Goal: Task Accomplishment & Management: Complete application form

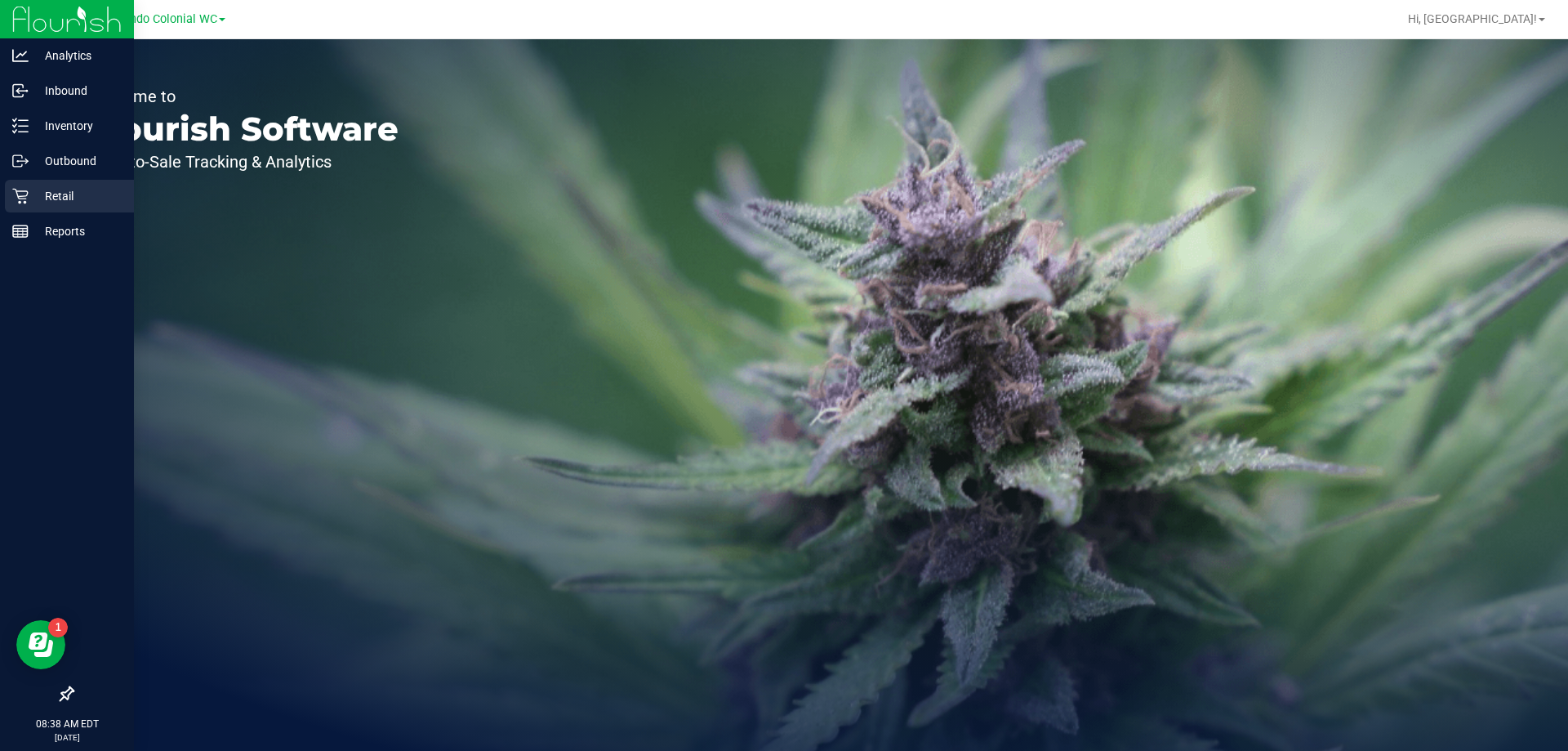
click at [27, 194] on icon at bounding box center [21, 196] width 17 height 17
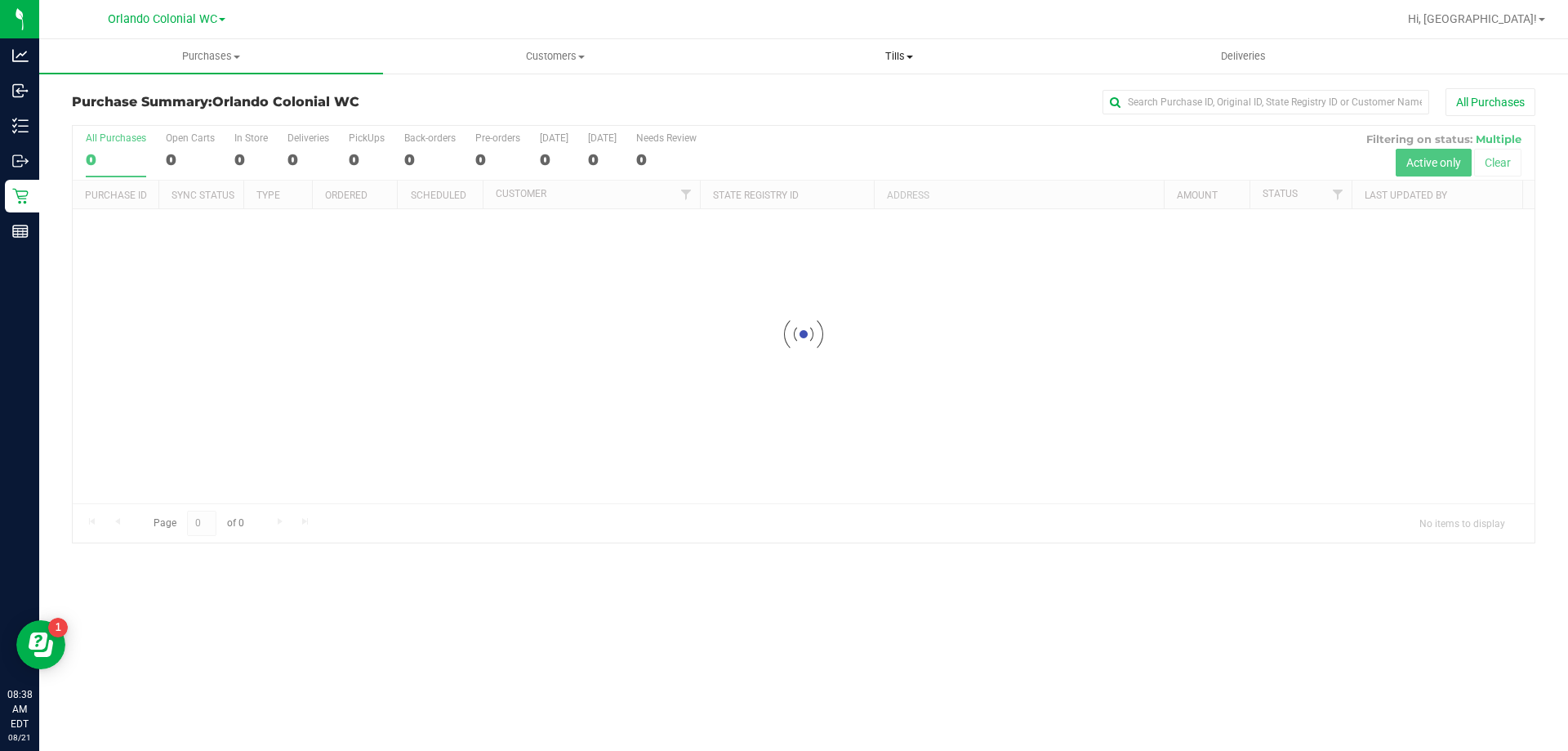
click at [896, 67] on uib-tab-heading "Tills Manage tills Reconcile e-payments" at bounding box center [899, 56] width 342 height 32
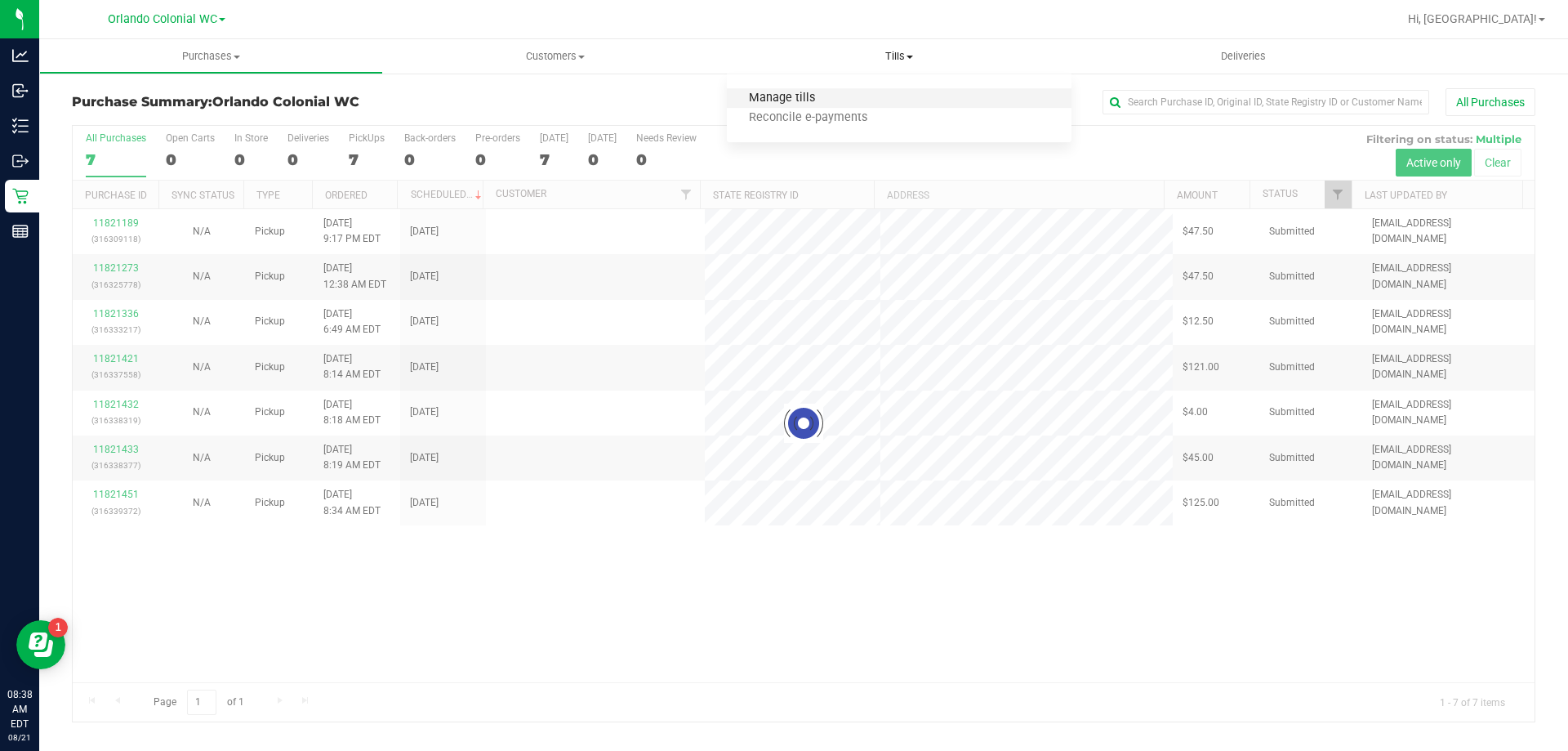
click at [823, 106] on span "Manage tills" at bounding box center [782, 98] width 110 height 14
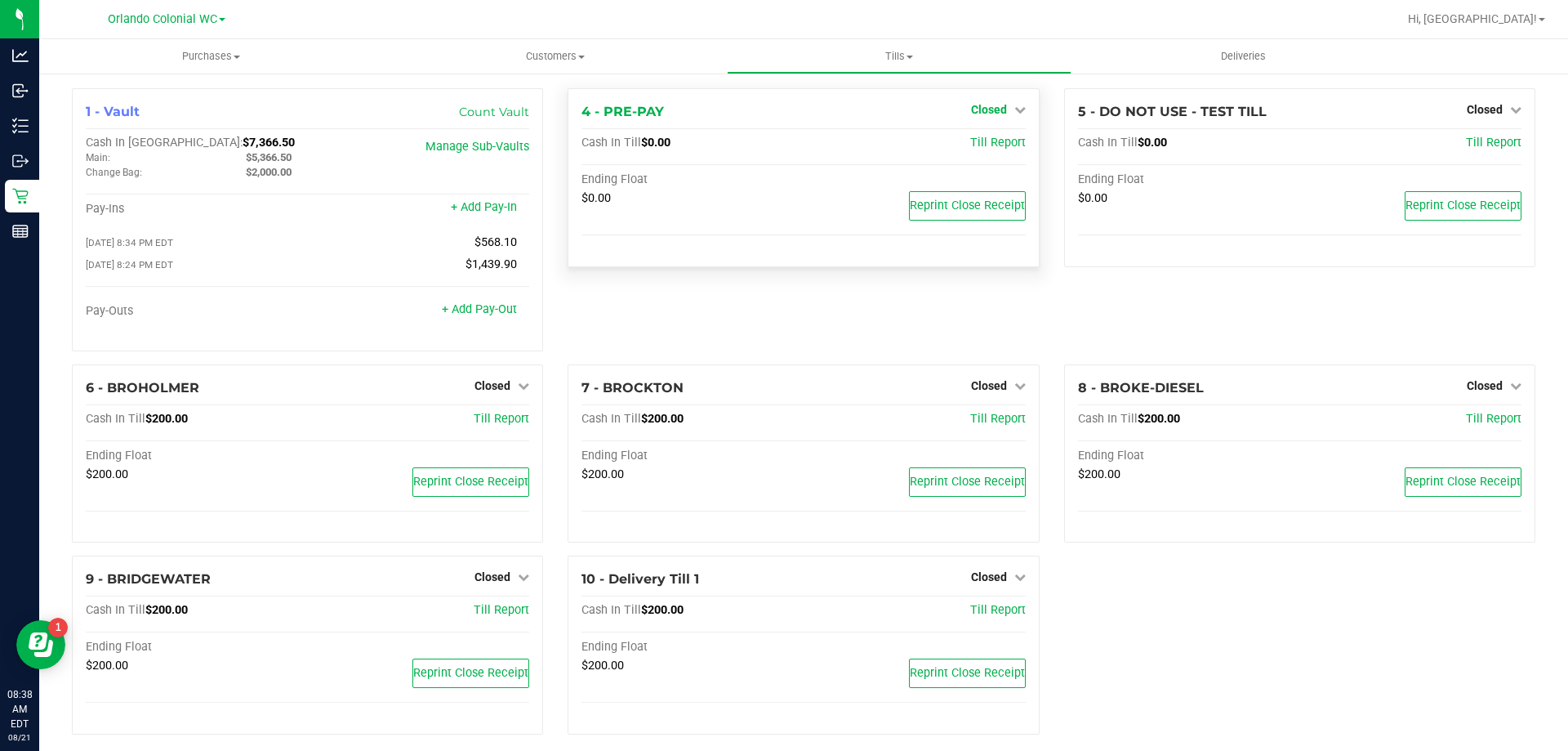
click at [1001, 105] on link "Closed" at bounding box center [998, 110] width 55 height 13
click at [990, 142] on link "Open Till" at bounding box center [988, 144] width 43 height 13
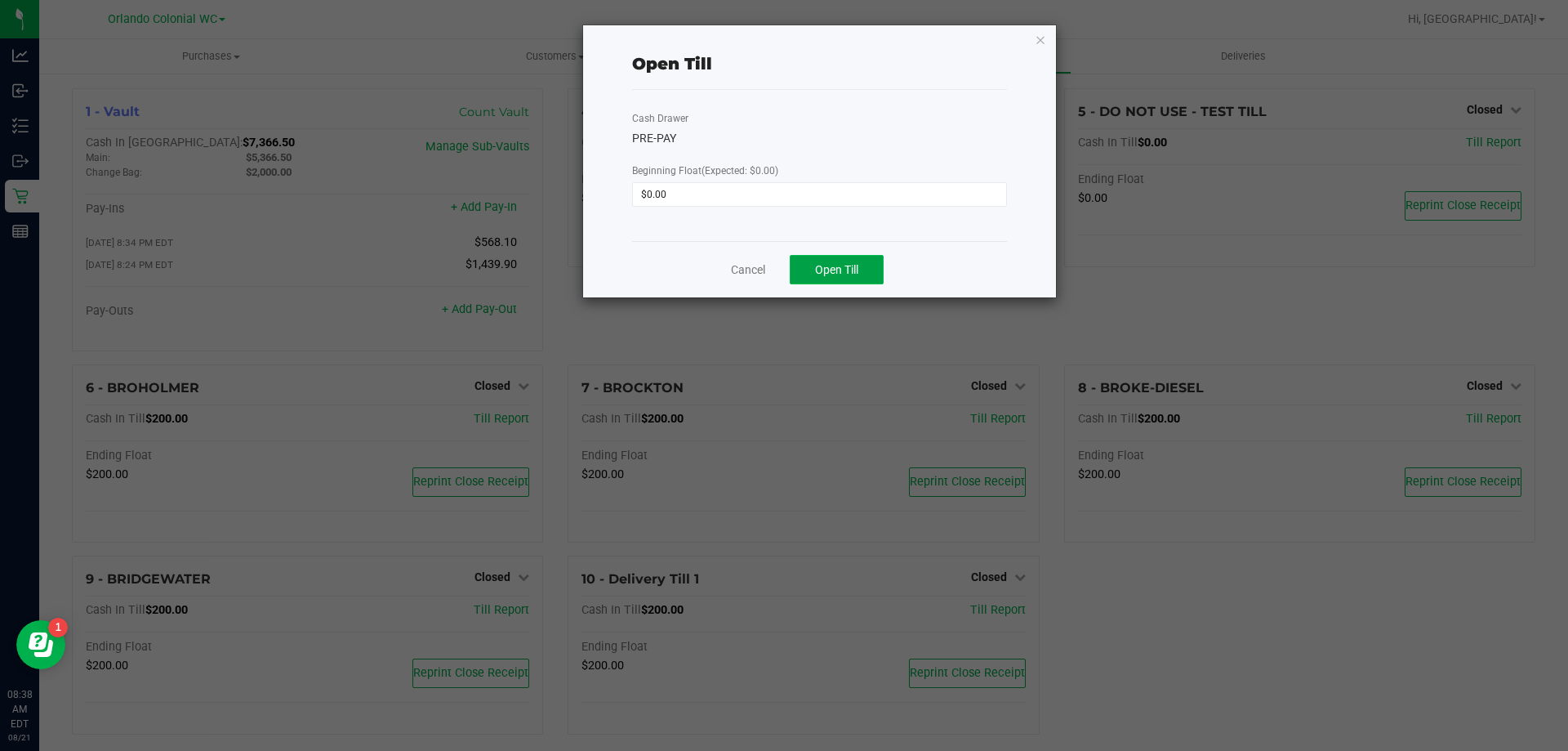
click at [844, 267] on span "Open Till" at bounding box center [836, 270] width 43 height 13
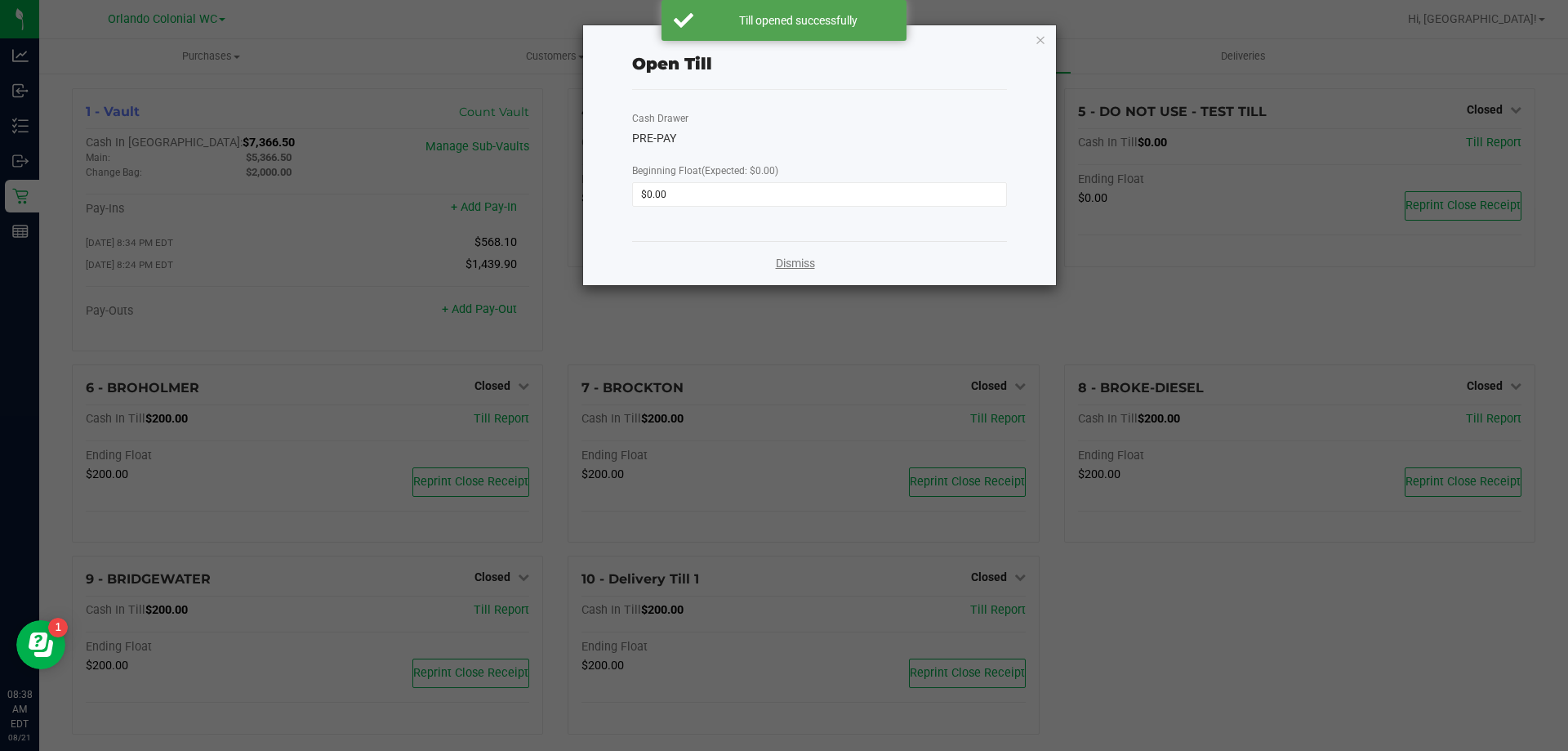
click at [802, 260] on link "Dismiss" at bounding box center [795, 263] width 39 height 17
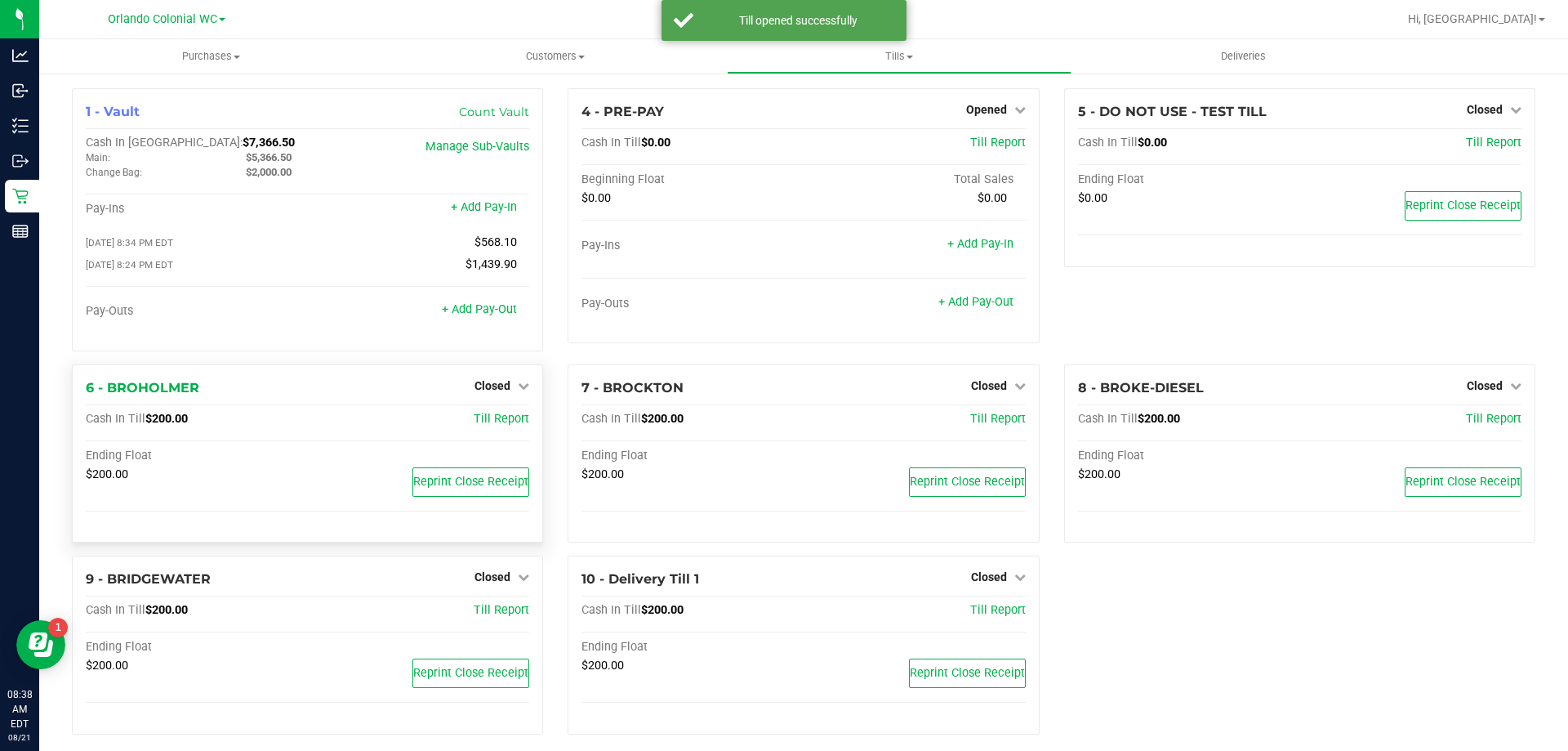
click at [487, 395] on div "Closed" at bounding box center [502, 385] width 55 height 20
click at [498, 385] on span "Closed" at bounding box center [492, 385] width 36 height 13
click at [509, 425] on link "Open Till" at bounding box center [492, 419] width 43 height 13
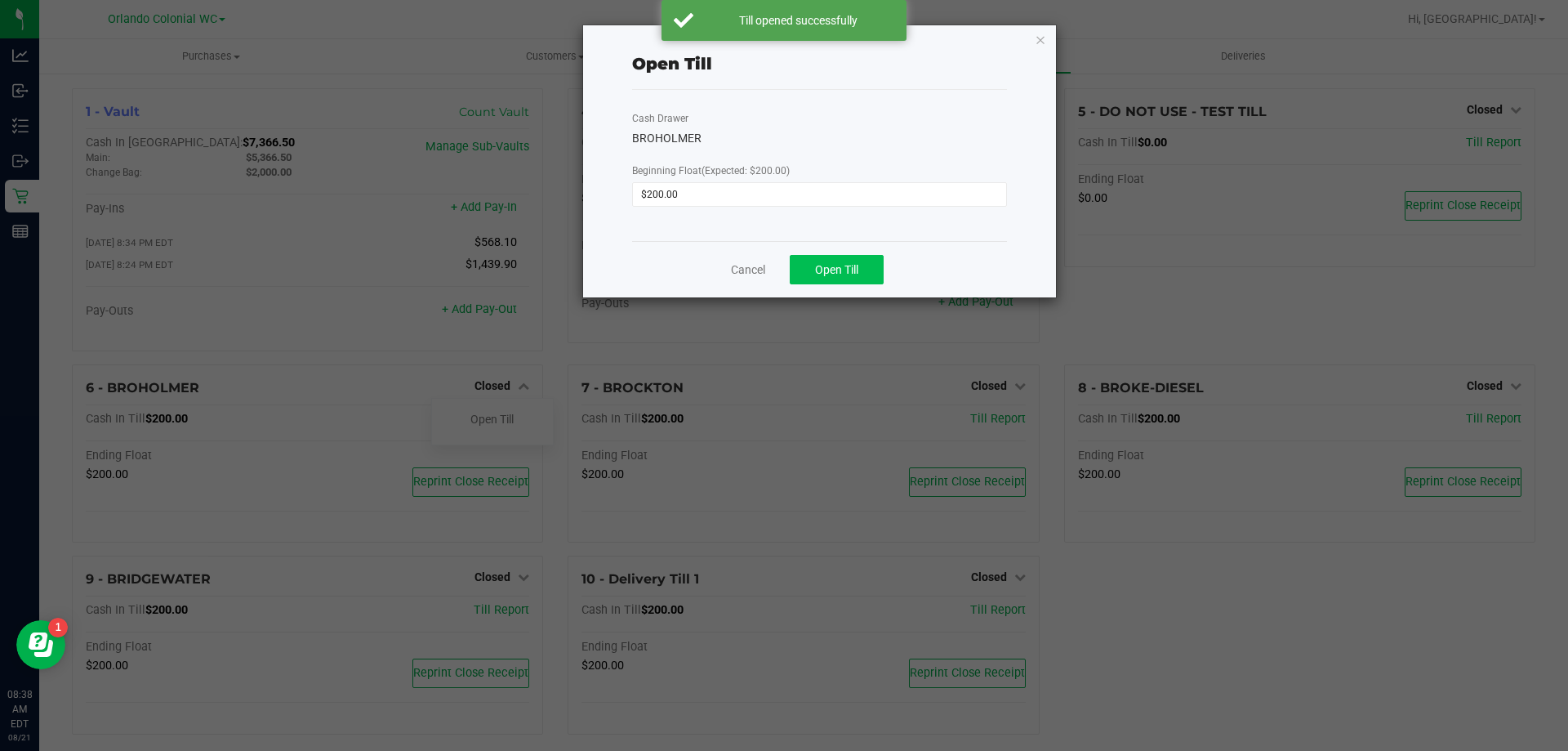
drag, startPoint x: 817, startPoint y: 284, endPoint x: 795, endPoint y: 281, distance: 22.2
click at [814, 282] on div "Cancel Open Till" at bounding box center [819, 269] width 375 height 56
click at [815, 272] on span "Open Till" at bounding box center [836, 270] width 43 height 13
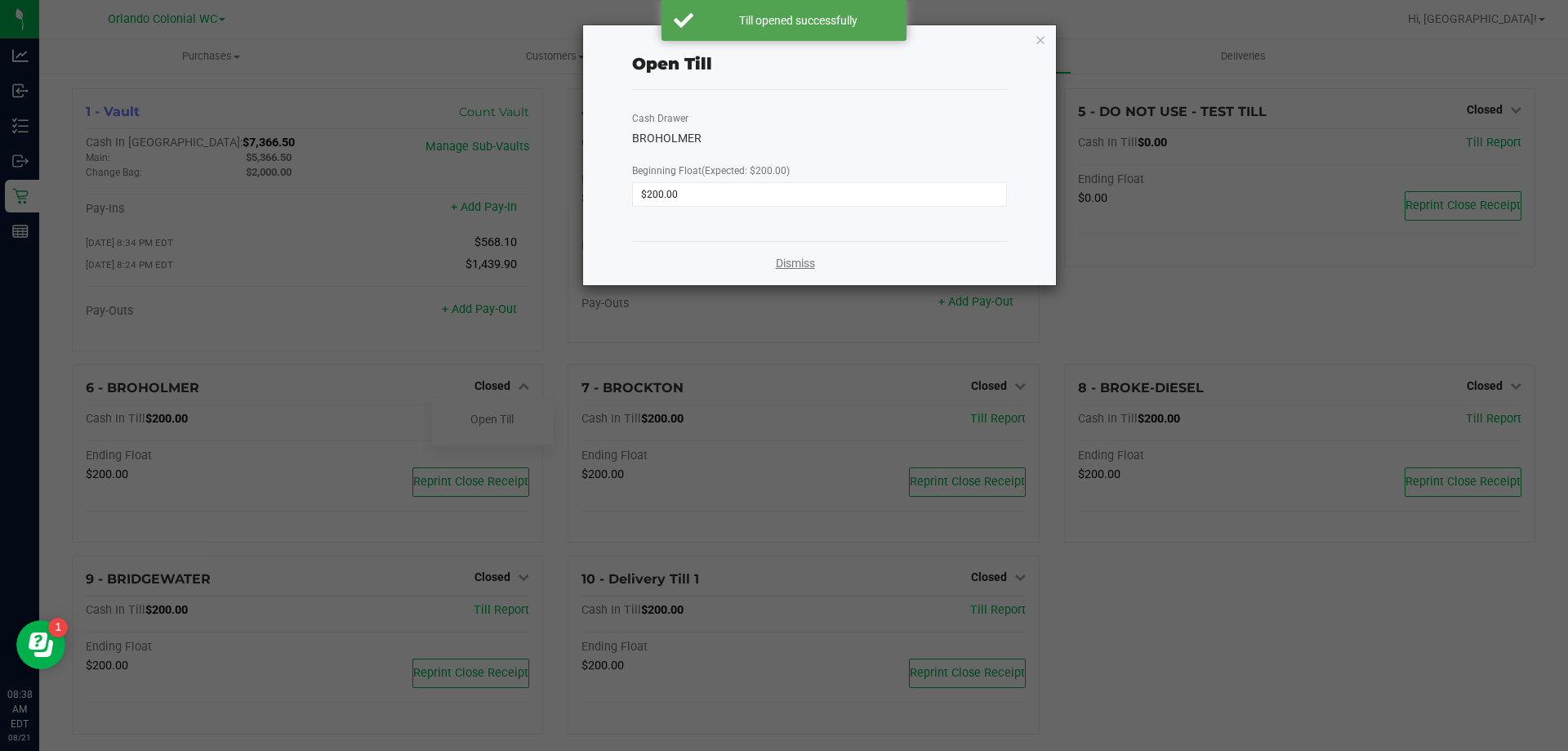
click at [800, 259] on link "Dismiss" at bounding box center [795, 263] width 39 height 17
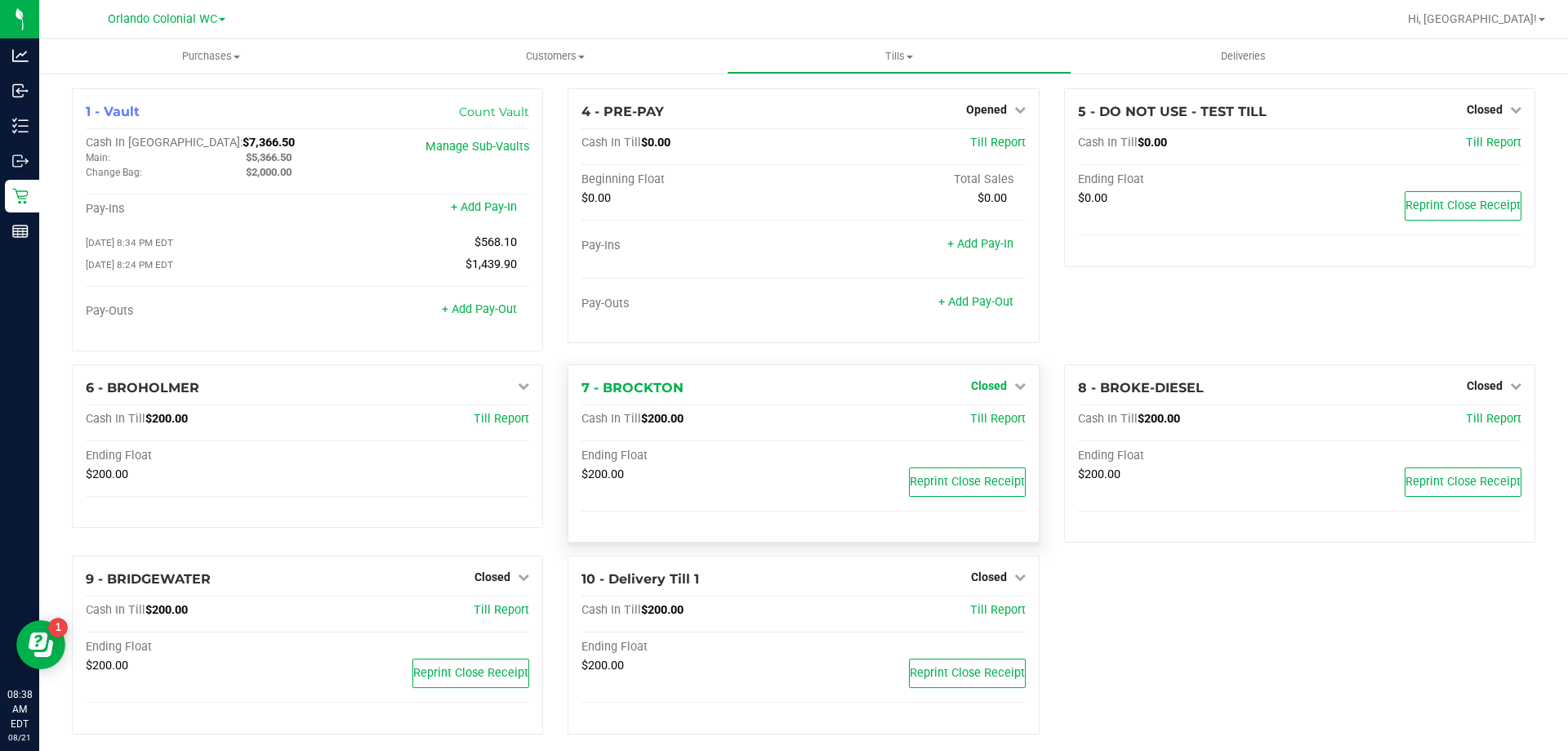
click at [973, 391] on span "Closed" at bounding box center [988, 385] width 36 height 13
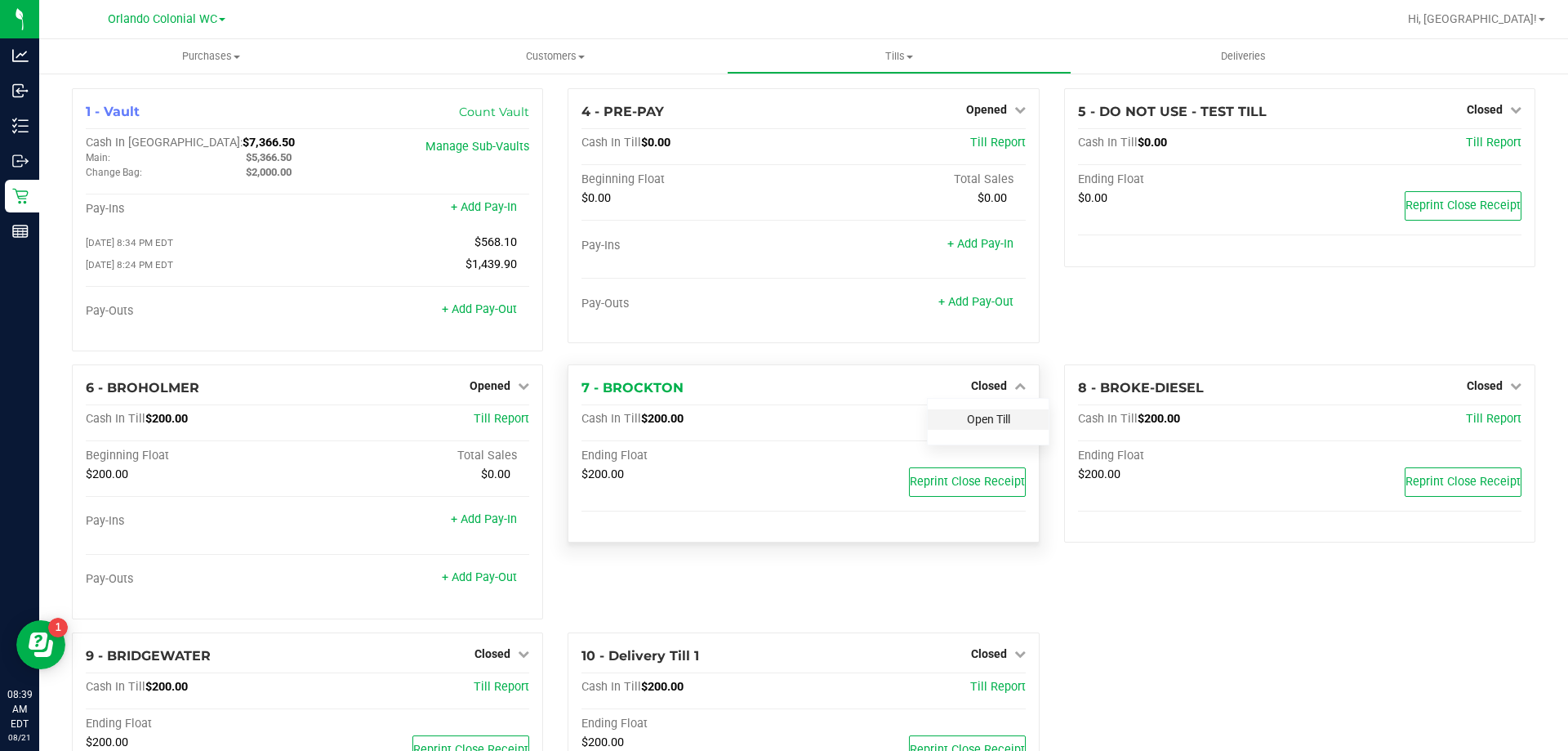
click at [990, 416] on link "Open Till" at bounding box center [988, 419] width 43 height 13
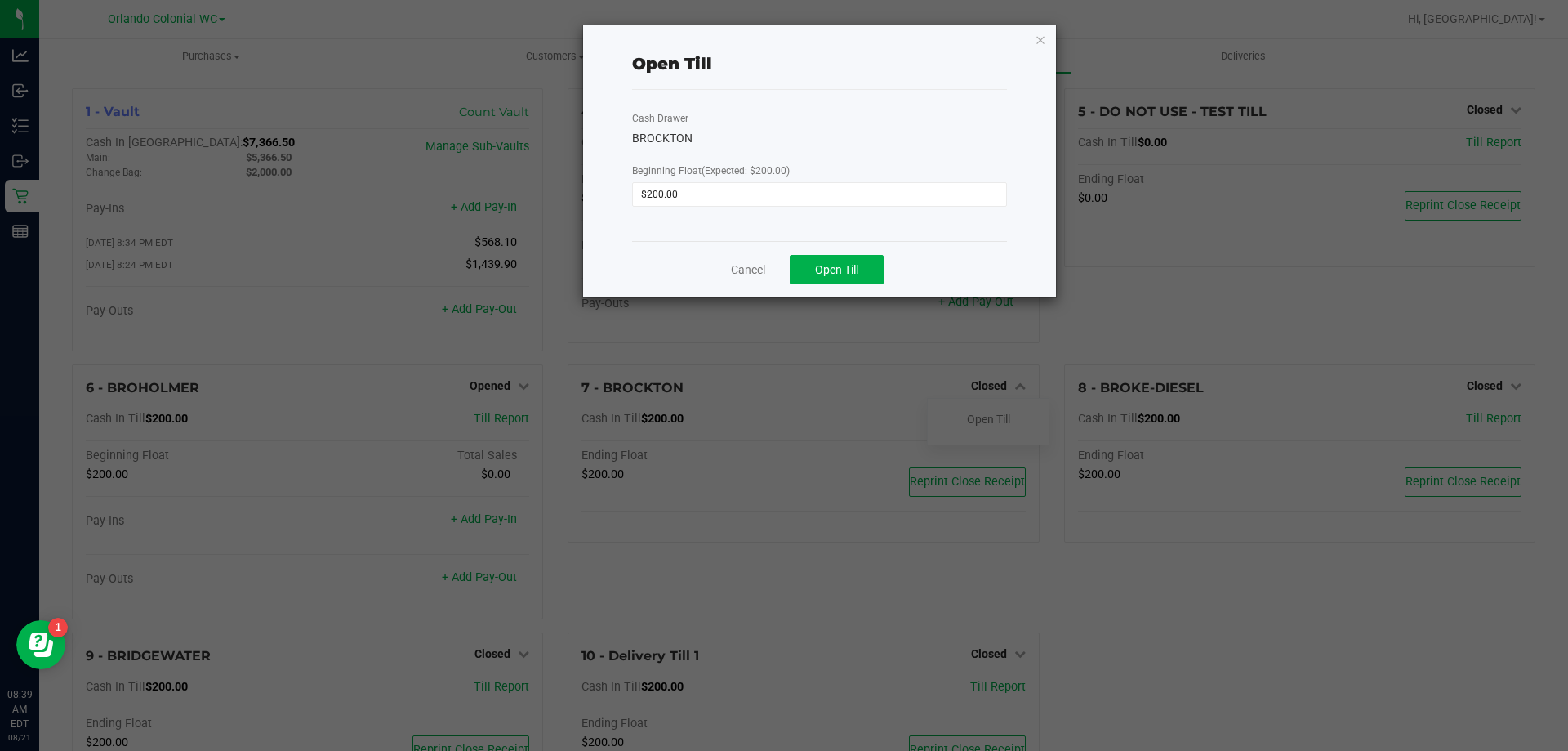
click at [803, 253] on div "Cancel Open Till" at bounding box center [819, 269] width 375 height 56
click at [809, 268] on button "Open Till" at bounding box center [836, 269] width 94 height 29
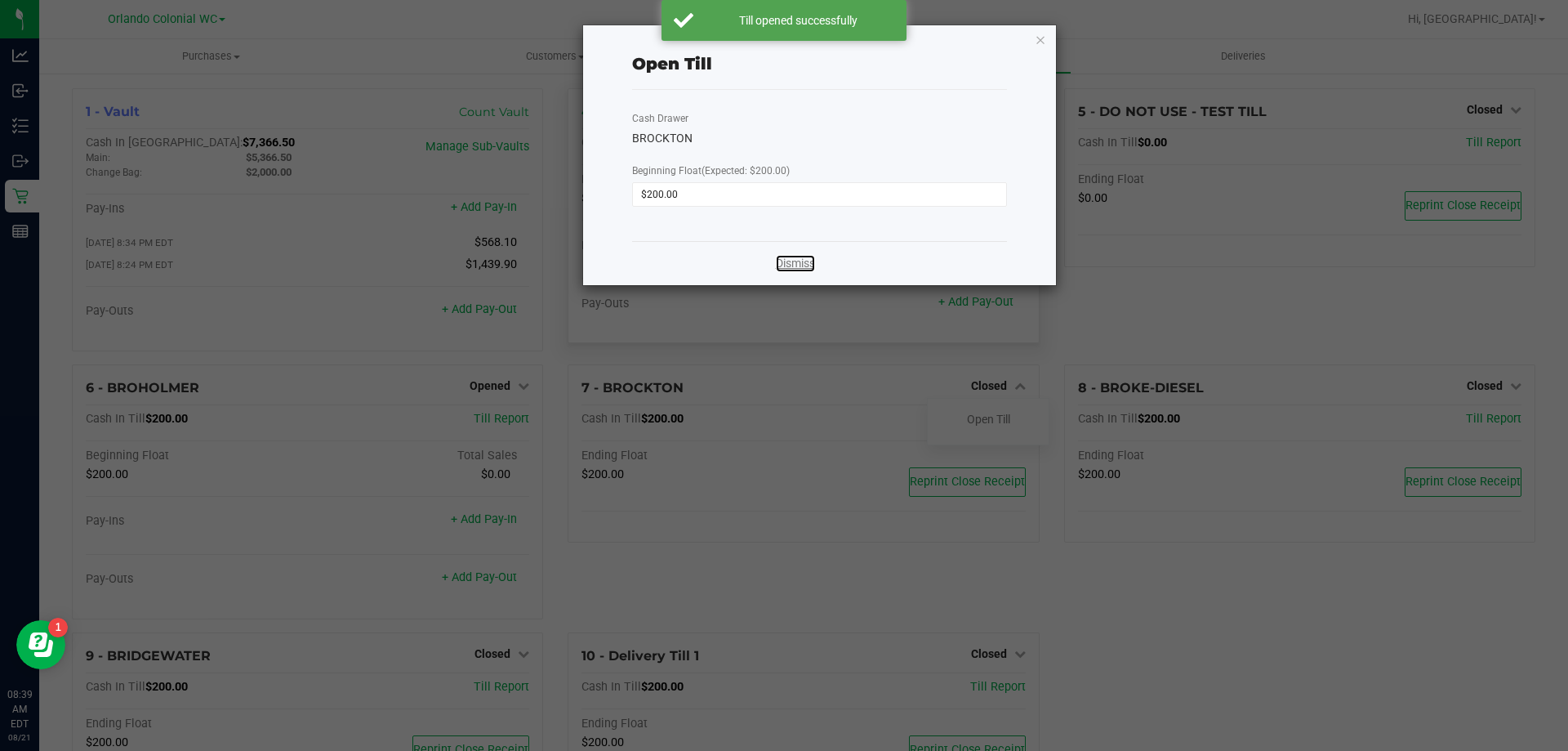
click at [783, 263] on link "Dismiss" at bounding box center [795, 263] width 39 height 17
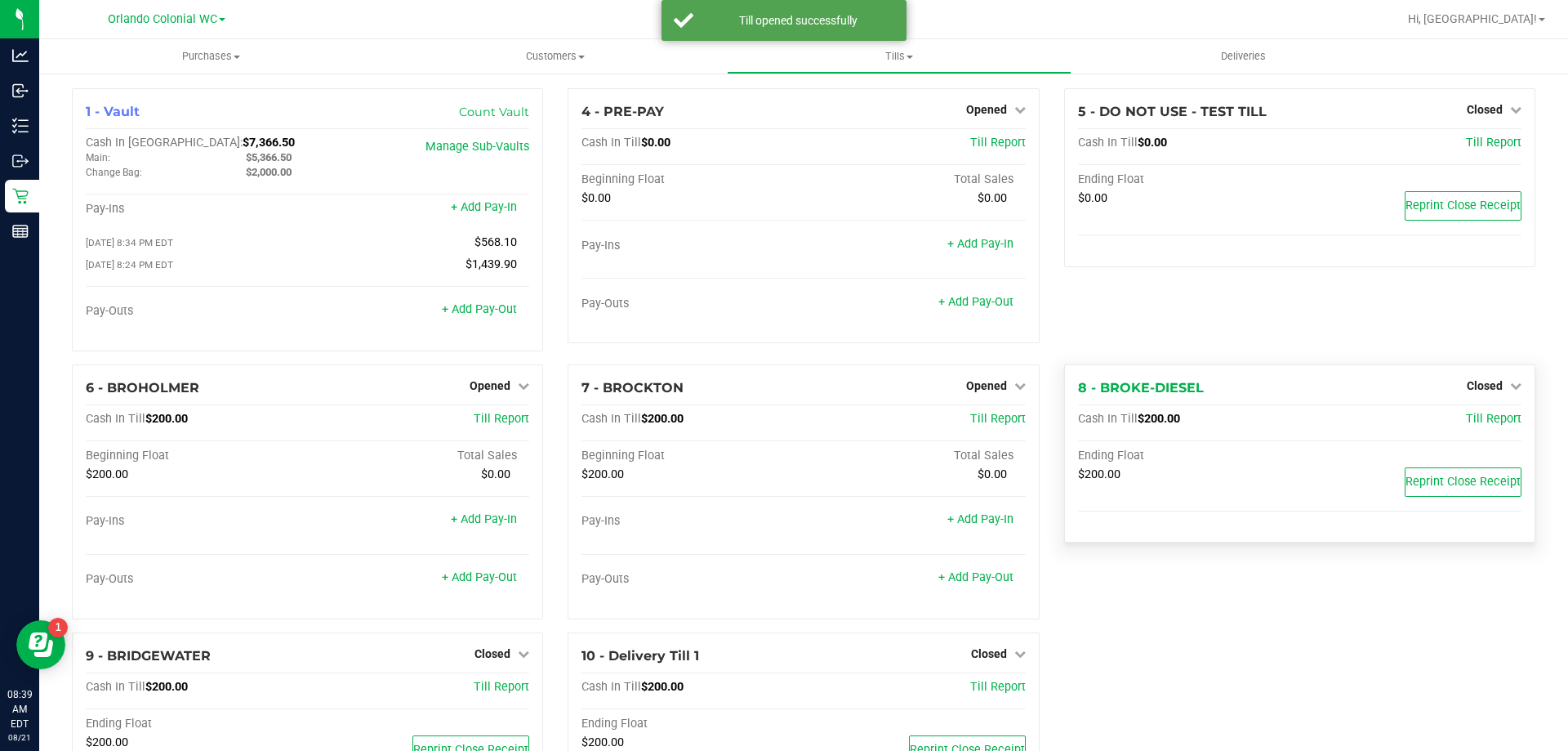
click at [1484, 379] on div "Closed" at bounding box center [1494, 385] width 55 height 20
click at [1483, 395] on div "Closed" at bounding box center [1494, 385] width 55 height 20
click at [1471, 389] on span "Closed" at bounding box center [1484, 385] width 36 height 13
click at [1477, 415] on div "Open Till" at bounding box center [1484, 420] width 121 height 21
click at [1471, 425] on link "Open Till" at bounding box center [1484, 419] width 43 height 13
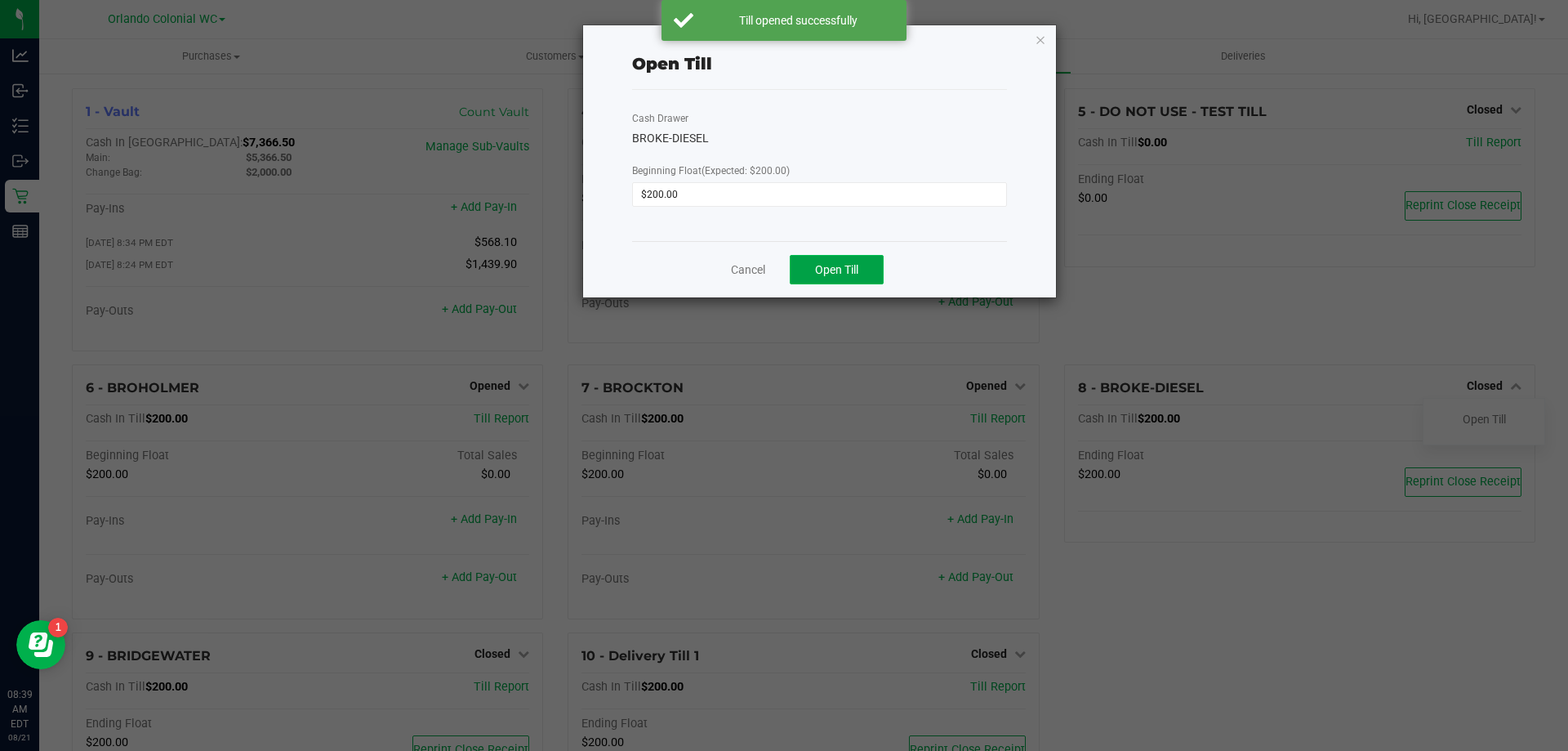
click at [860, 256] on button "Open Till" at bounding box center [836, 269] width 94 height 29
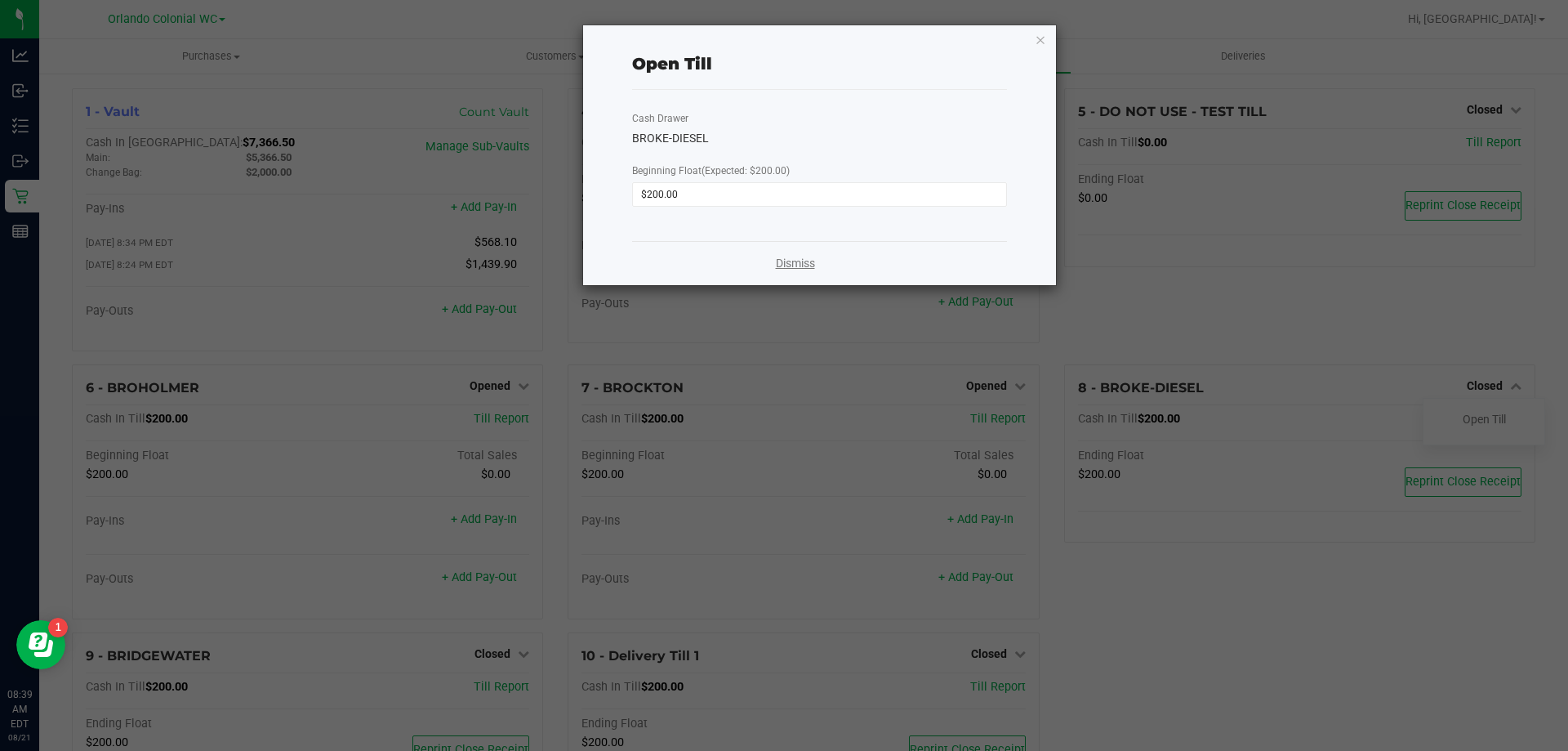
click at [790, 262] on link "Dismiss" at bounding box center [795, 263] width 39 height 17
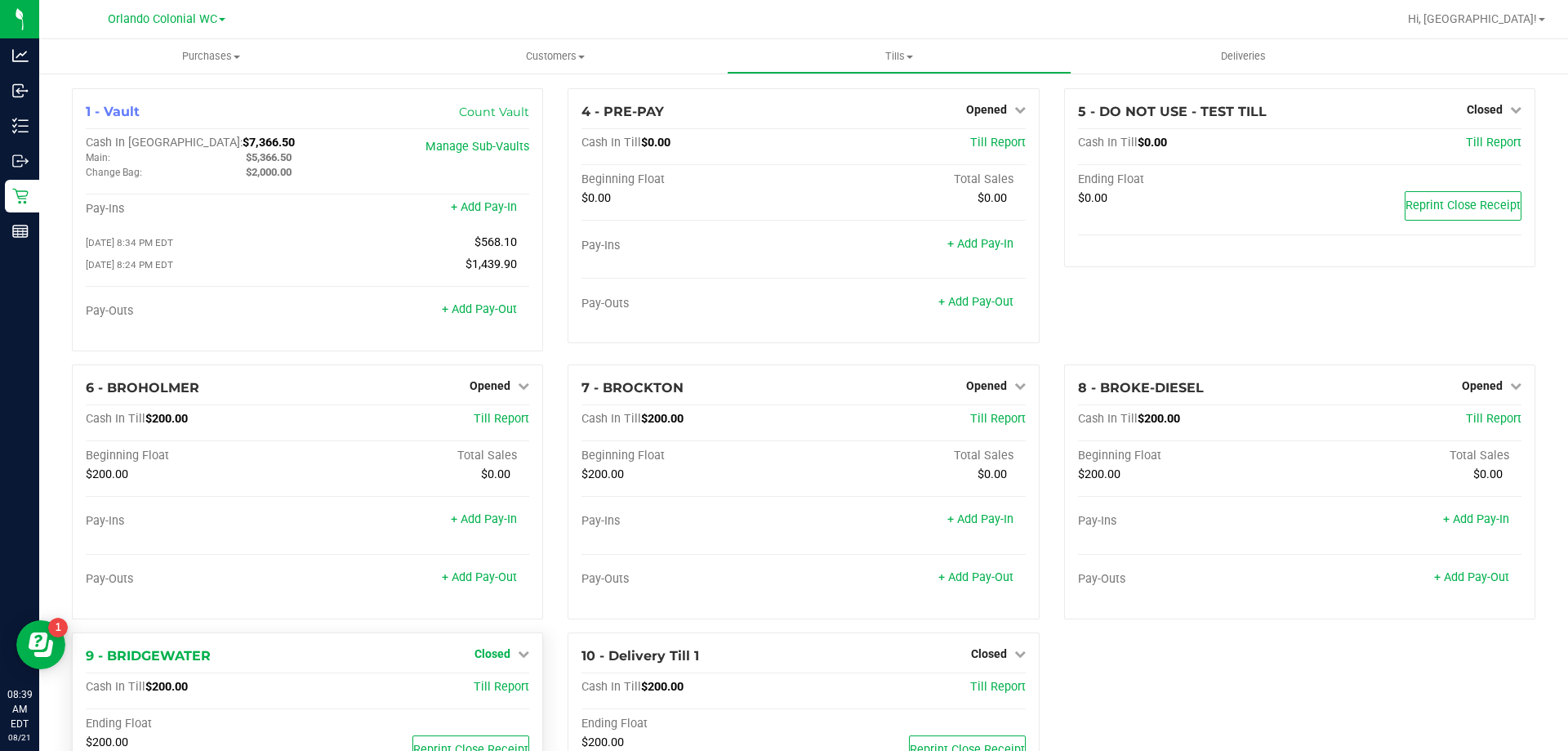
click at [497, 657] on span "Closed" at bounding box center [492, 654] width 36 height 13
click at [509, 686] on link "Open Till" at bounding box center [492, 687] width 43 height 13
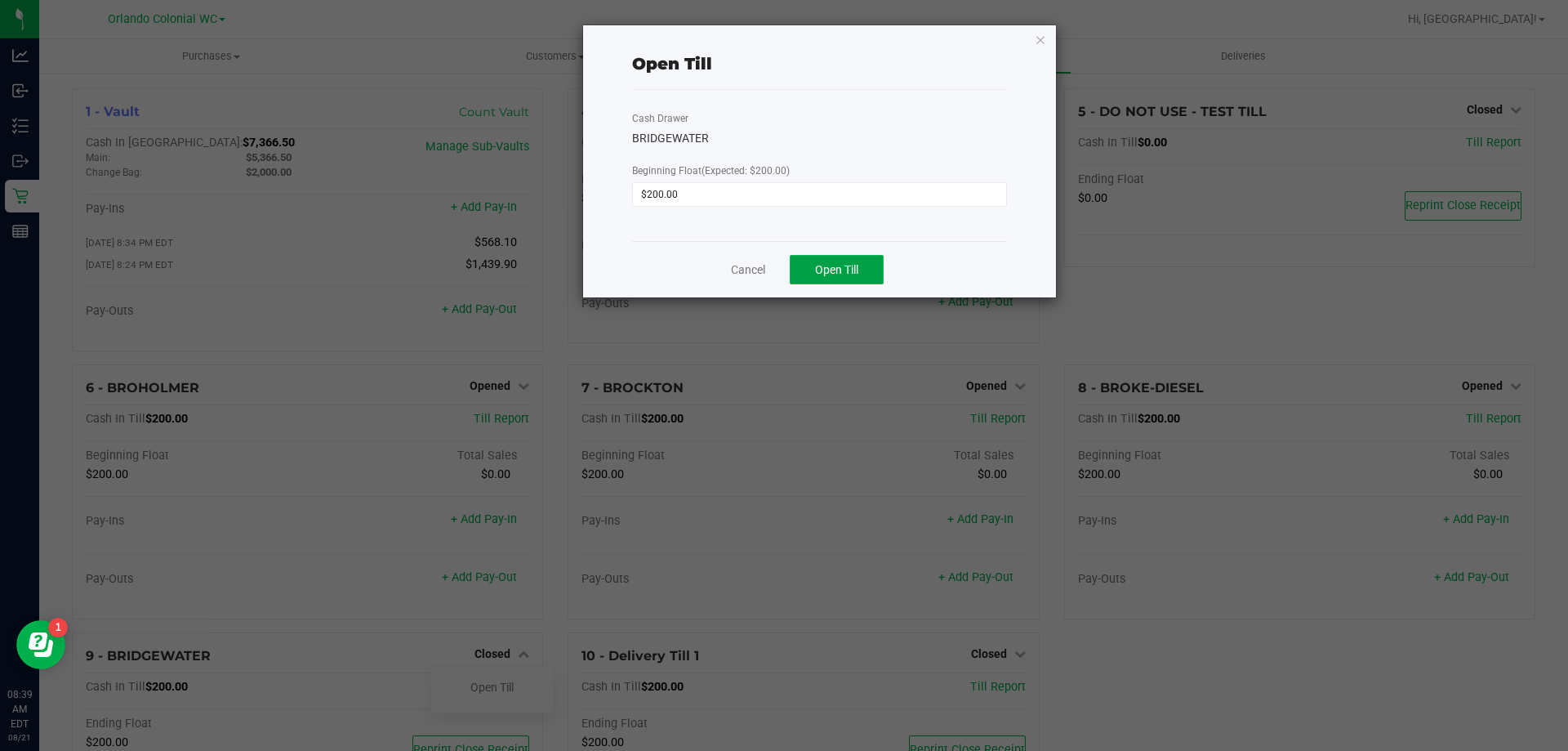
click at [862, 263] on button "Open Till" at bounding box center [836, 269] width 94 height 29
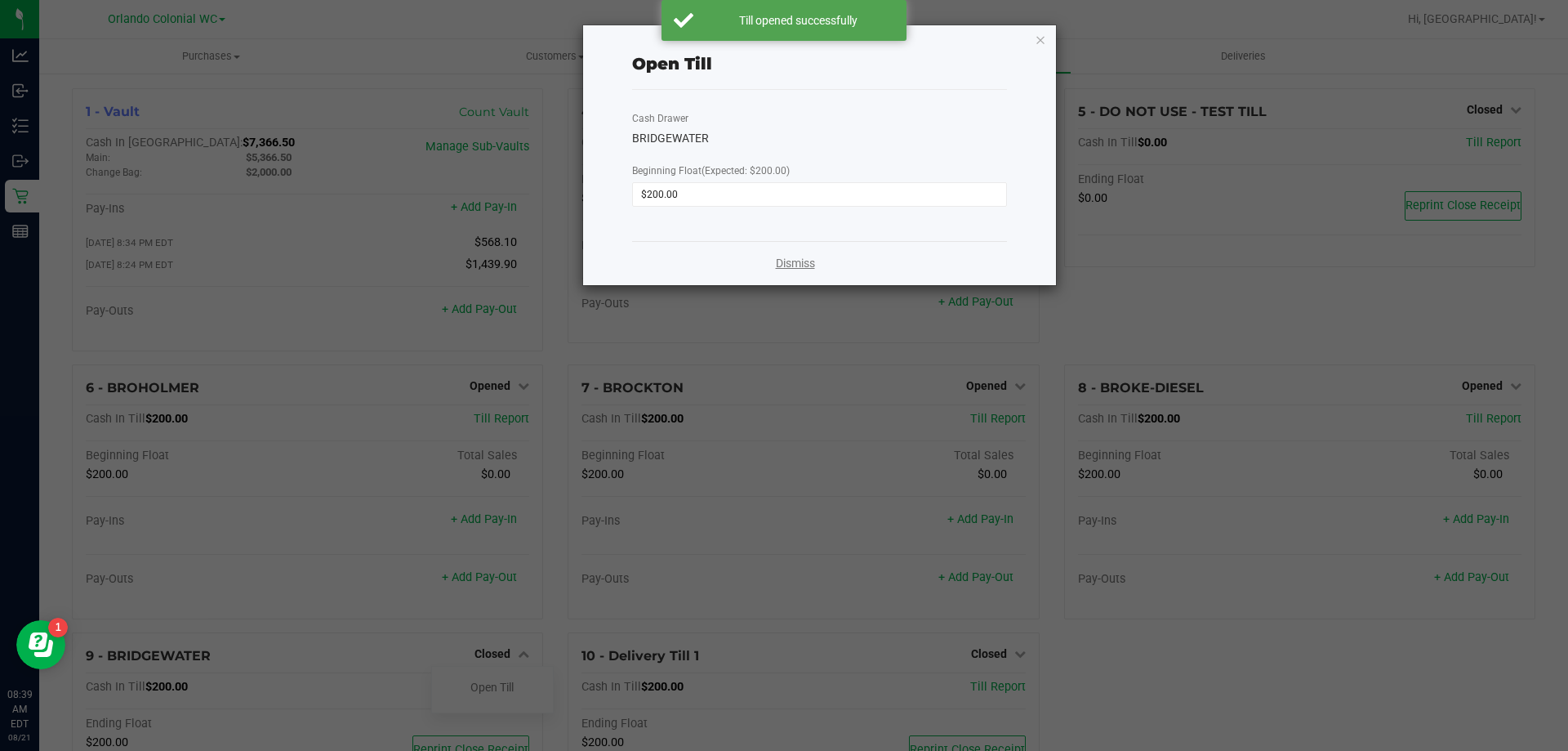
click at [795, 266] on link "Dismiss" at bounding box center [795, 263] width 39 height 17
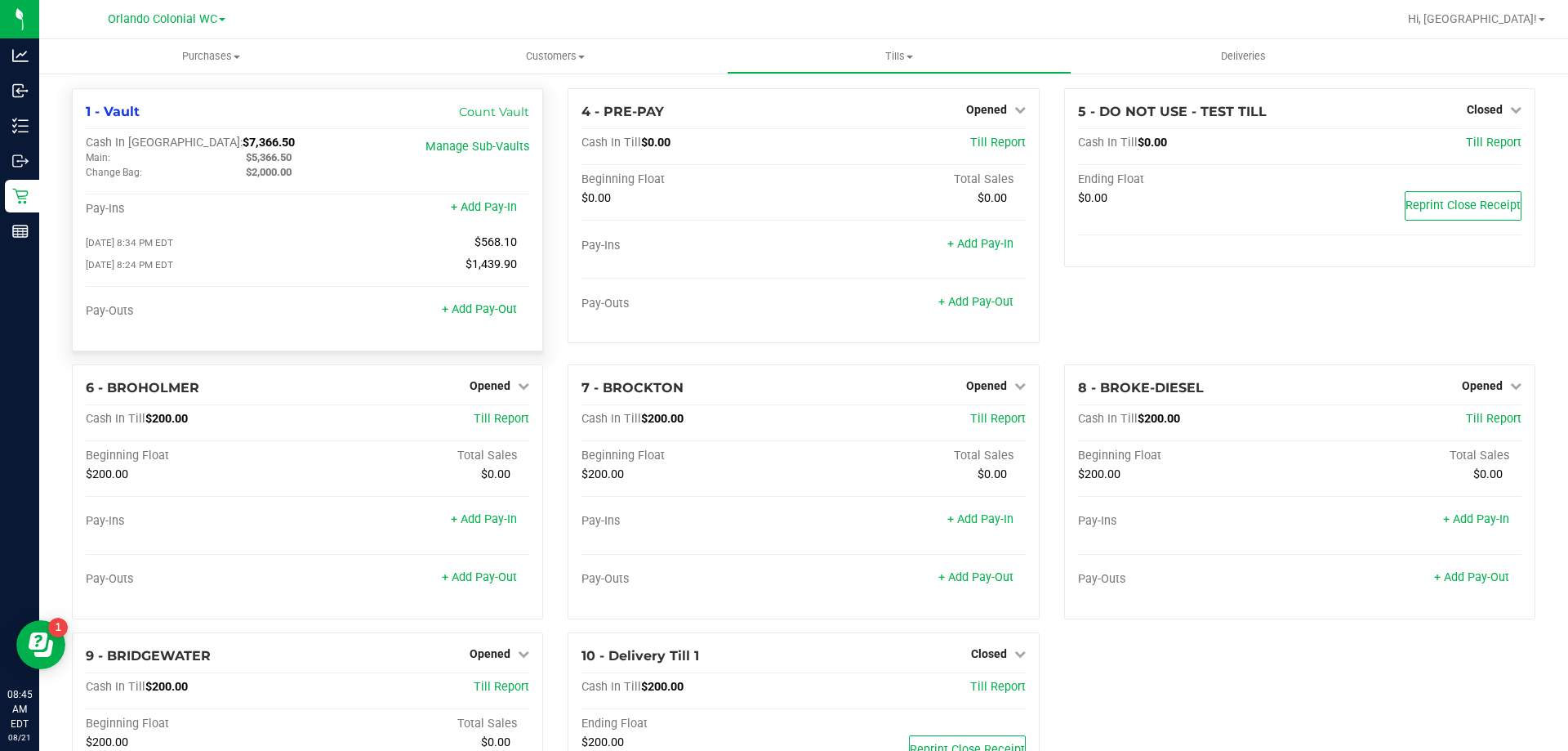
click at [262, 161] on span "$5,366.50" at bounding box center [268, 157] width 46 height 12
click at [262, 160] on span "$5,366.50" at bounding box center [268, 157] width 46 height 12
copy span "$5,366.50"
click at [401, 24] on div at bounding box center [845, 19] width 1105 height 32
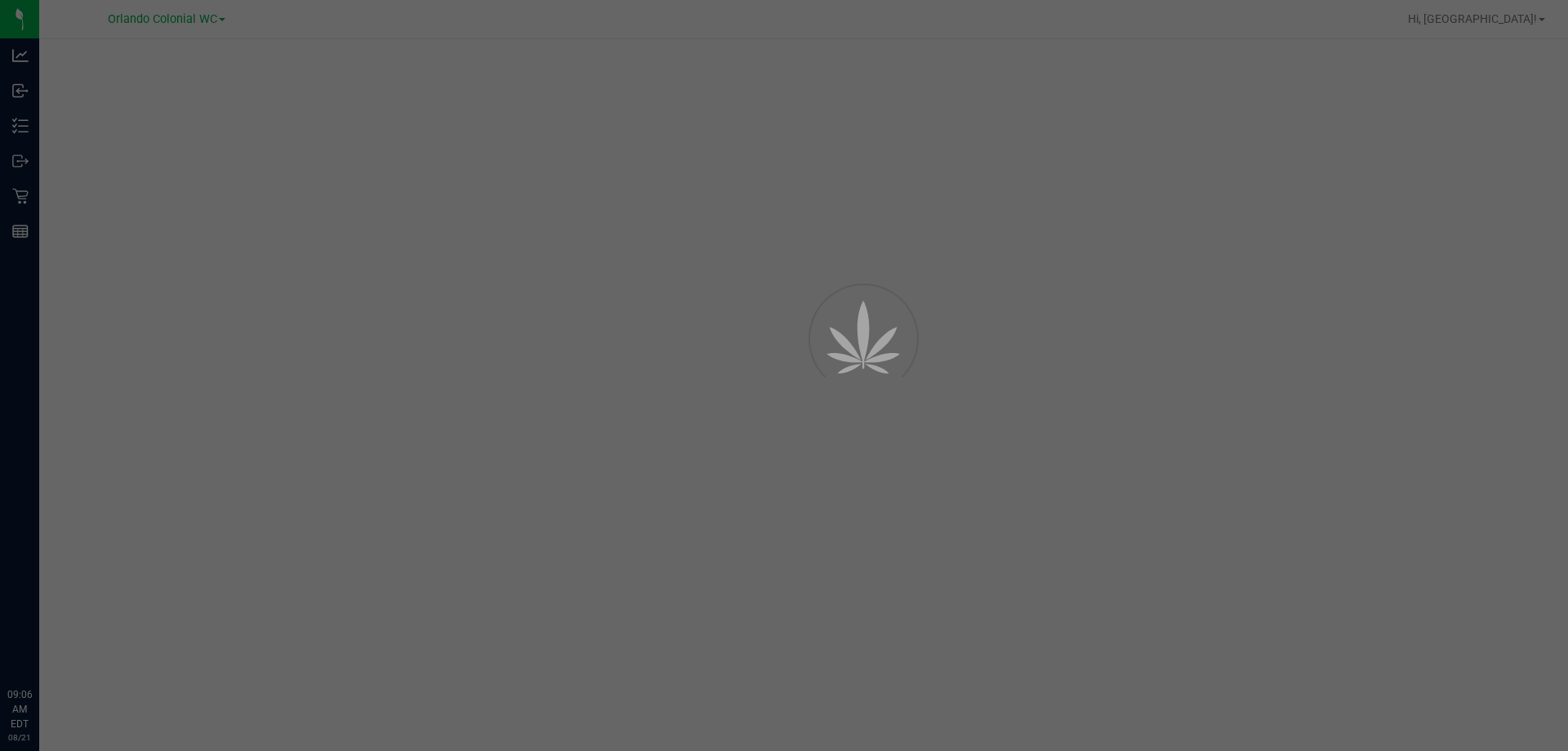
click at [61, 85] on div at bounding box center [784, 376] width 1568 height 751
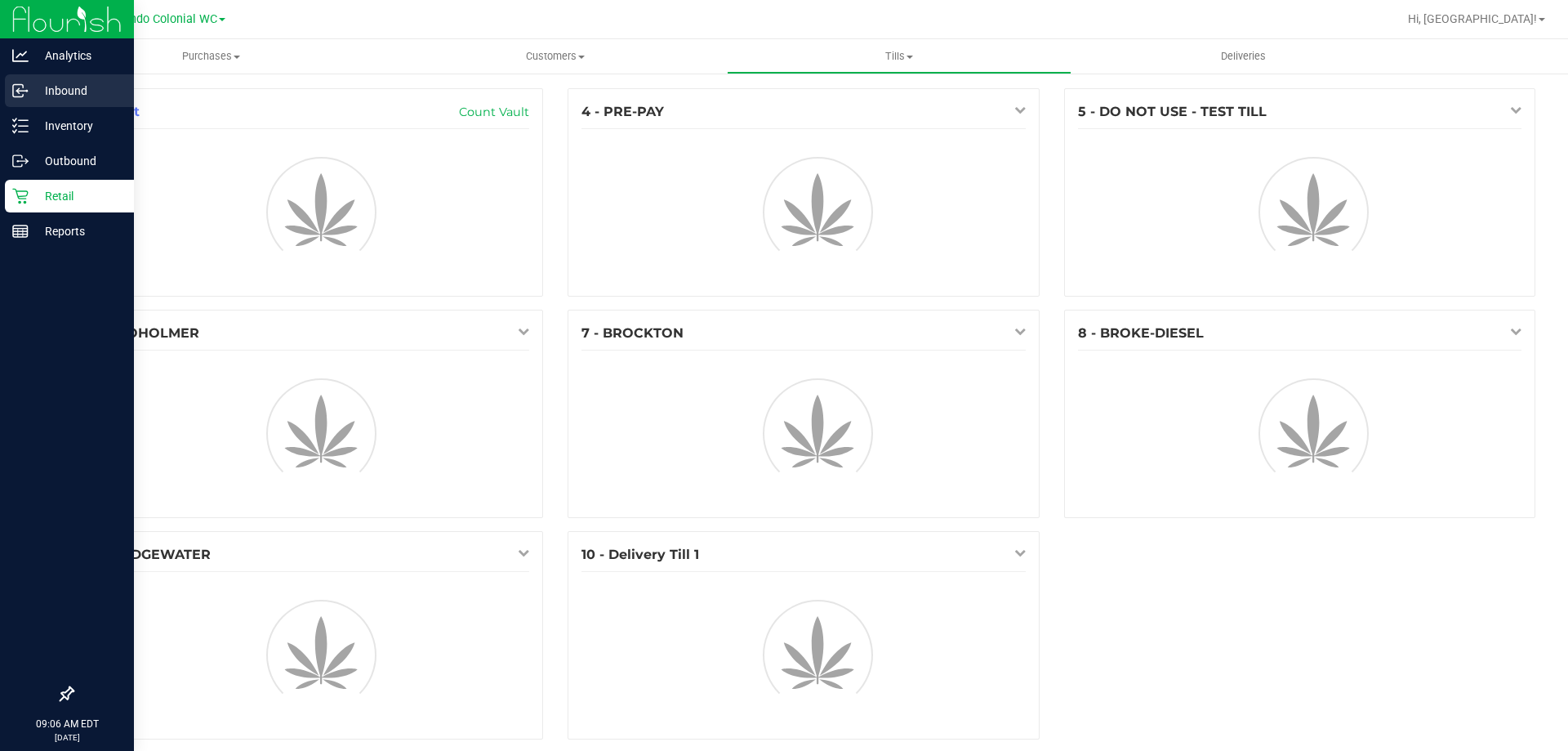
click at [29, 91] on p "Inbound" at bounding box center [77, 91] width 98 height 20
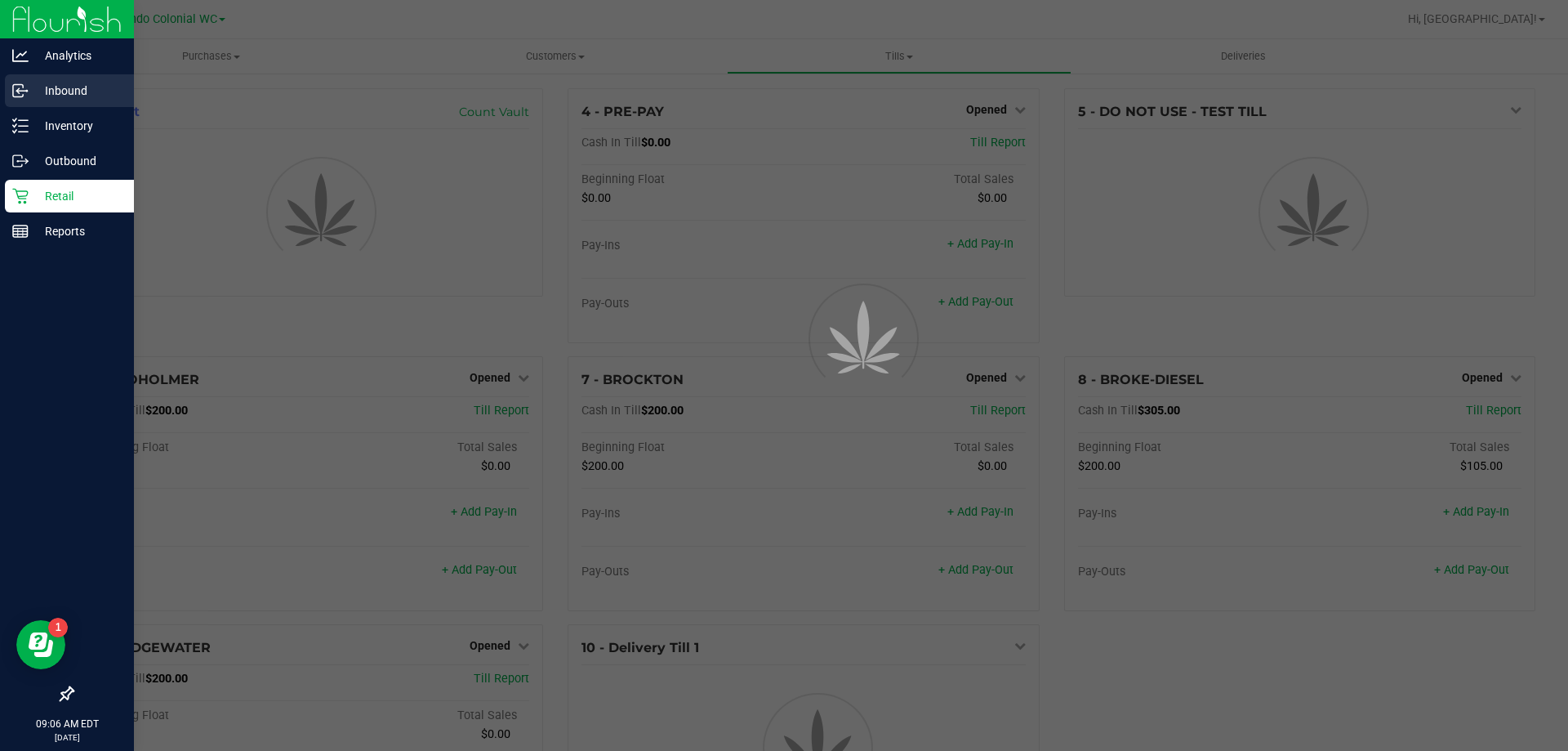
click at [29, 91] on p "Inbound" at bounding box center [77, 91] width 98 height 20
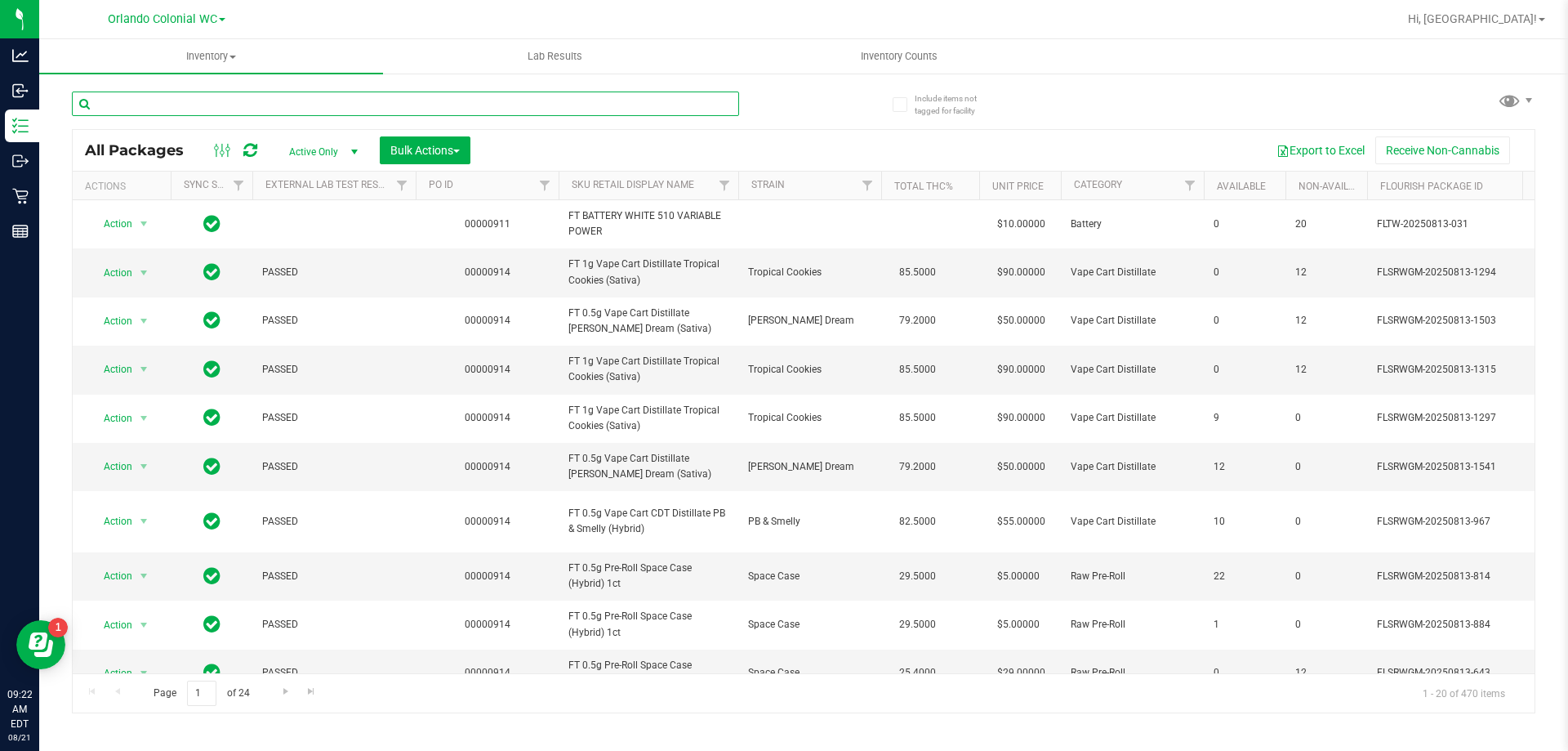
click at [318, 96] on input "text" at bounding box center [405, 103] width 667 height 24
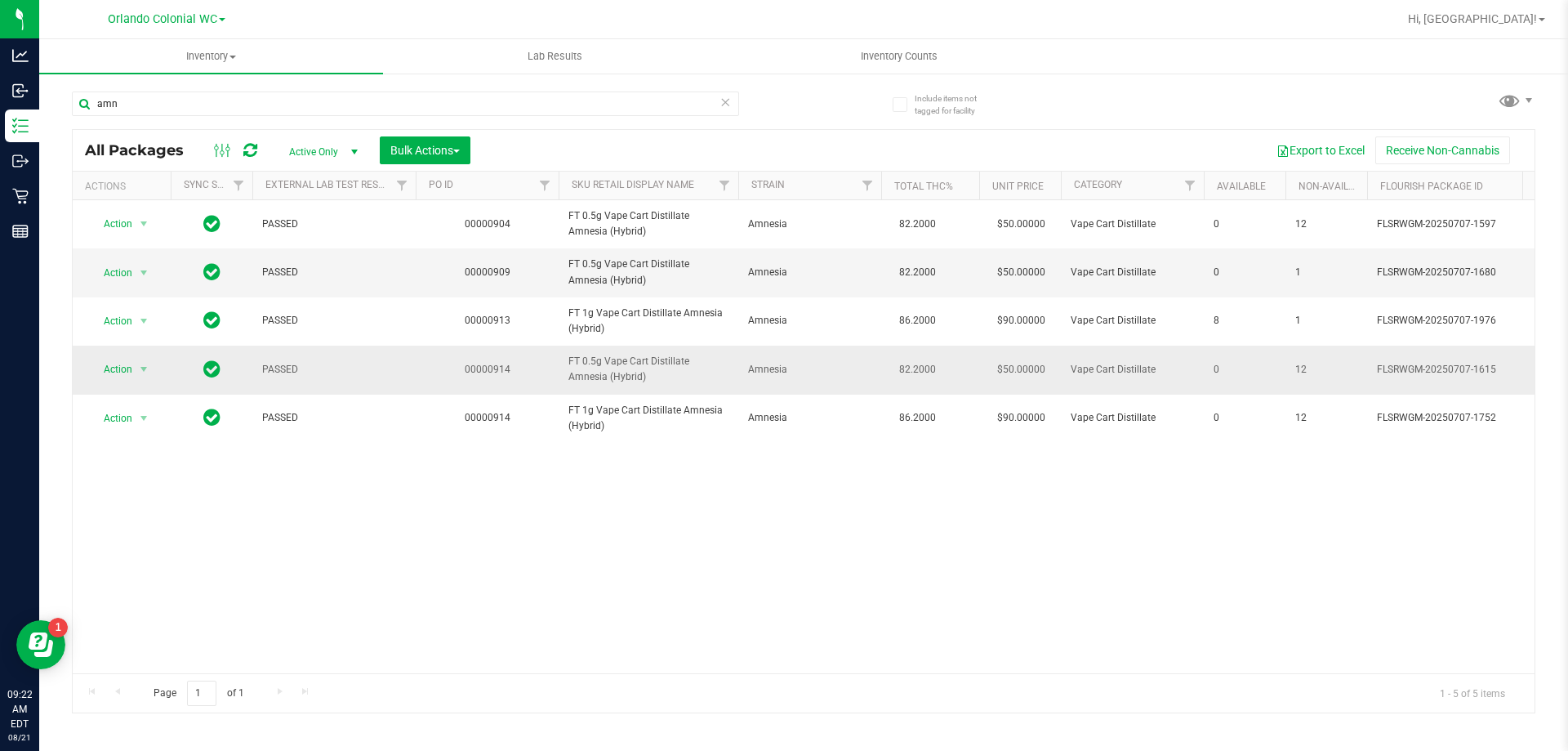
click at [605, 356] on span "FT 0.5g Vape Cart Distillate Amnesia (Hybrid)" at bounding box center [648, 369] width 160 height 31
copy tr "FT 0.5g Vape Cart Distillate Amnesia (Hybrid)"
click at [370, 110] on input "amn" at bounding box center [405, 103] width 667 height 24
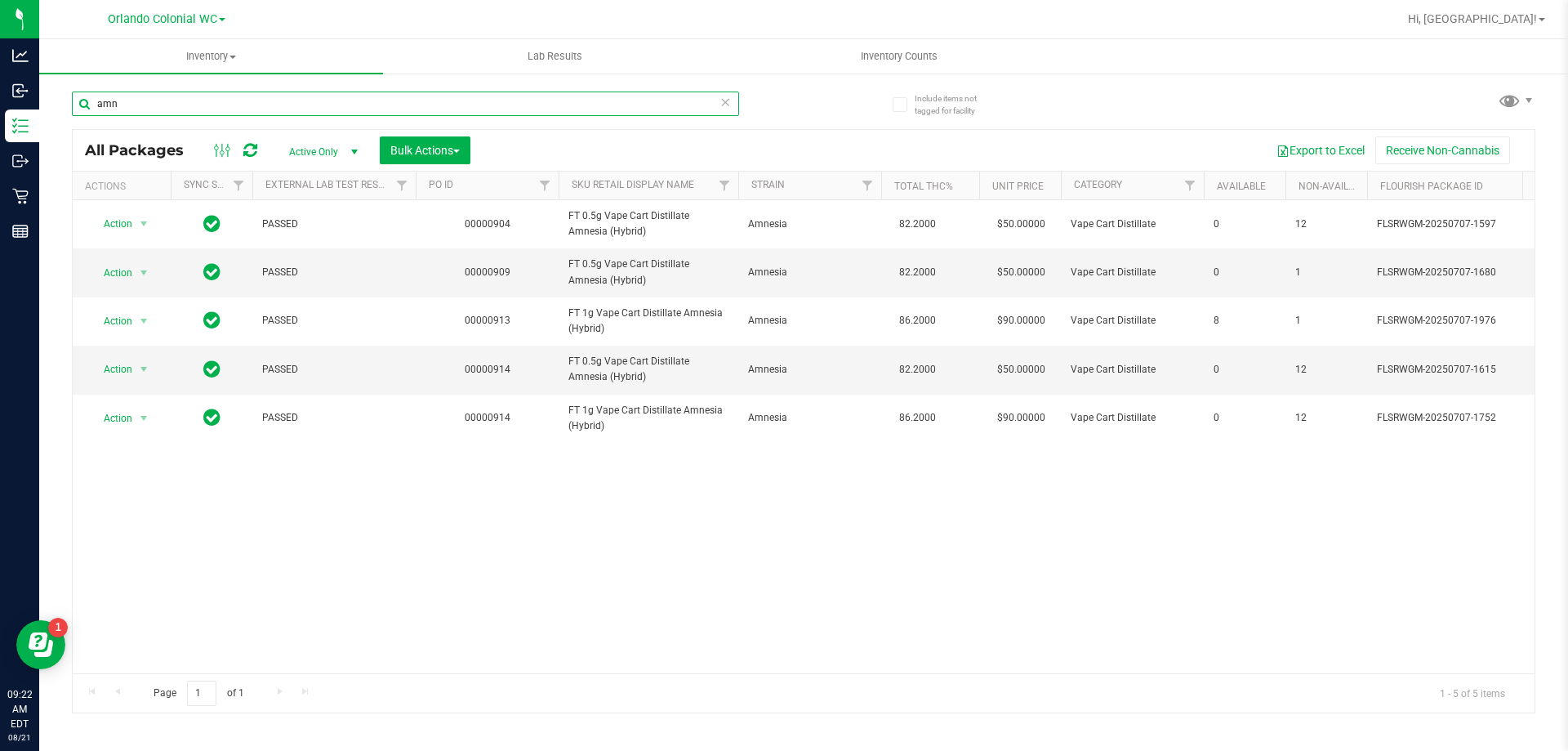
click at [371, 110] on input "amn" at bounding box center [405, 103] width 667 height 24
paste input "FT 0.5g Vape Cart Distillate Amnesia (Hybrid)"
click at [372, 109] on input "FT 0.5g Vape Cart Distillate Amnesia (Hybrid)" at bounding box center [405, 103] width 667 height 24
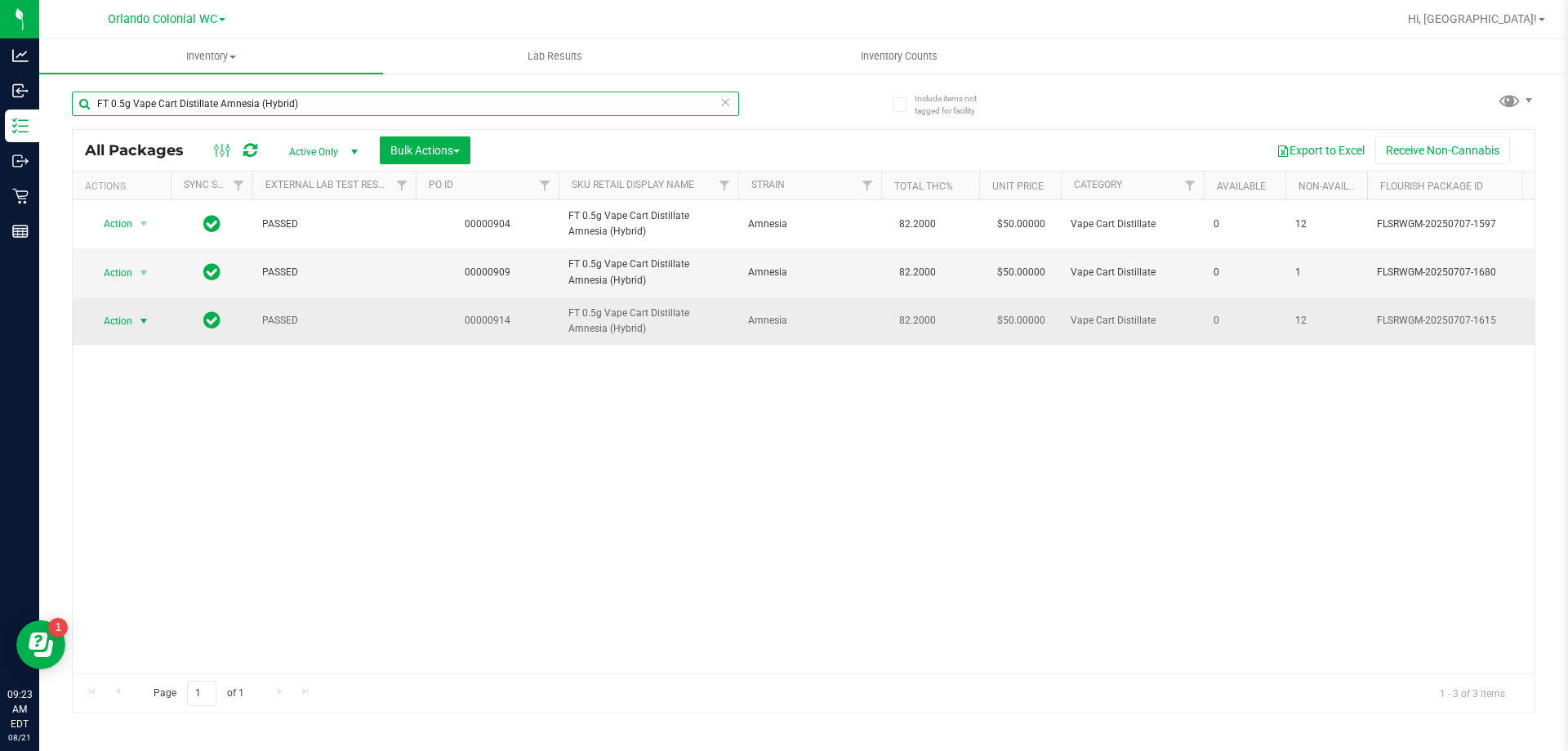
type input "FT 0.5g Vape Cart Distillate Amnesia (Hybrid)"
click at [120, 323] on span "Action" at bounding box center [110, 322] width 44 height 23
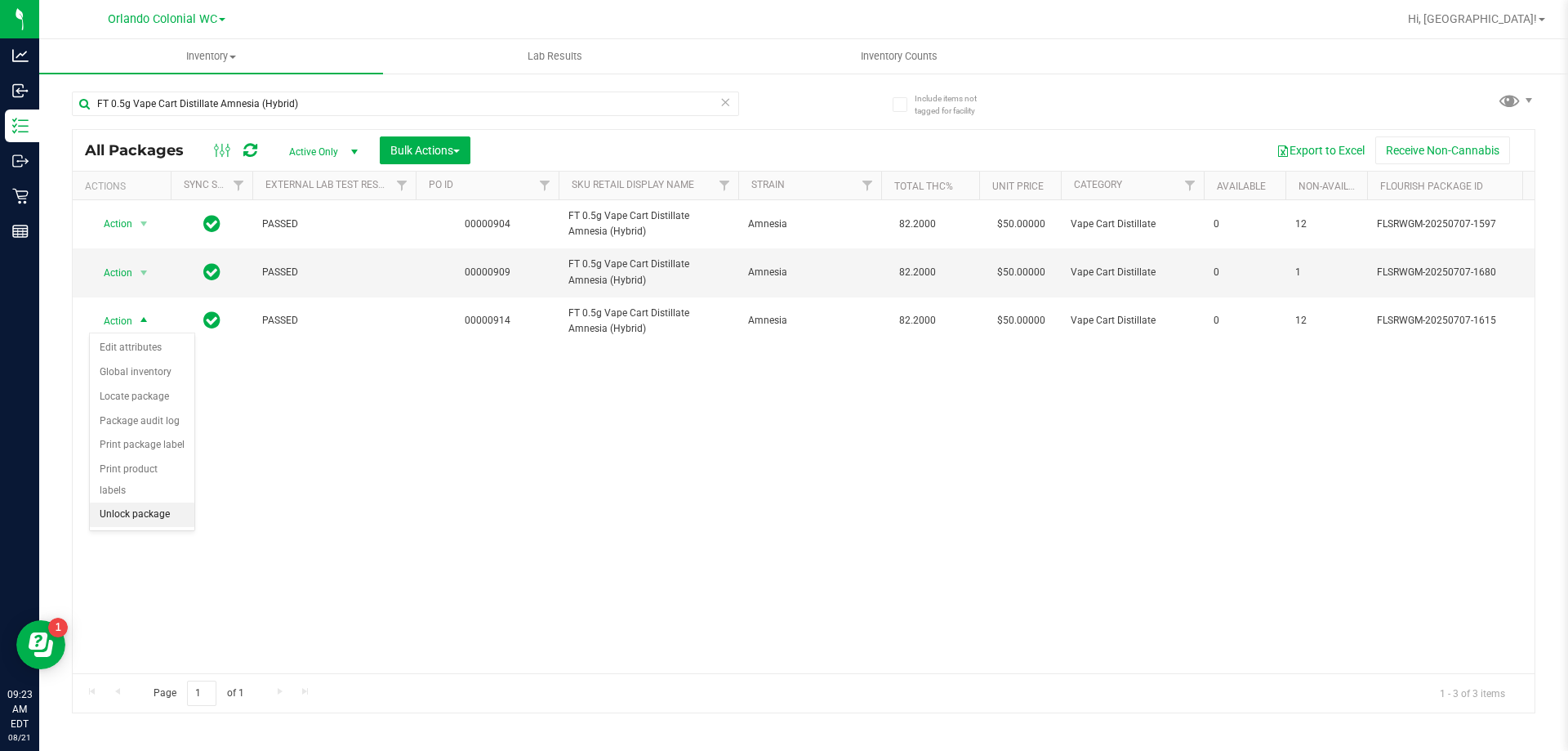
click at [149, 503] on li "Unlock package" at bounding box center [142, 514] width 105 height 24
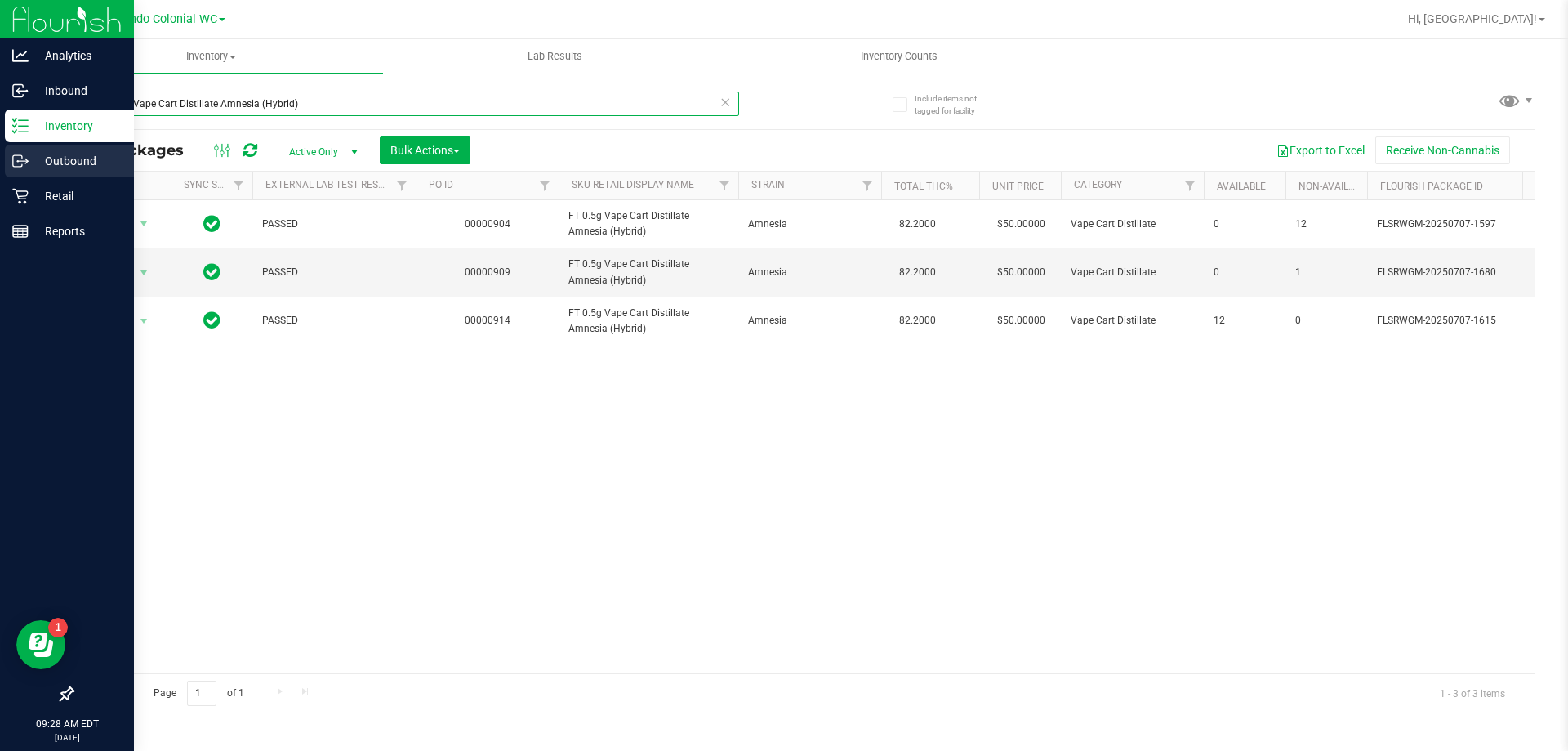
drag, startPoint x: 358, startPoint y: 106, endPoint x: 0, endPoint y: 165, distance: 362.8
click at [0, 169] on div "Analytics Inbound Inventory Outbound Retail Reports 09:28 AM EDT 08/21/2025 08/…" at bounding box center [784, 376] width 1568 height 751
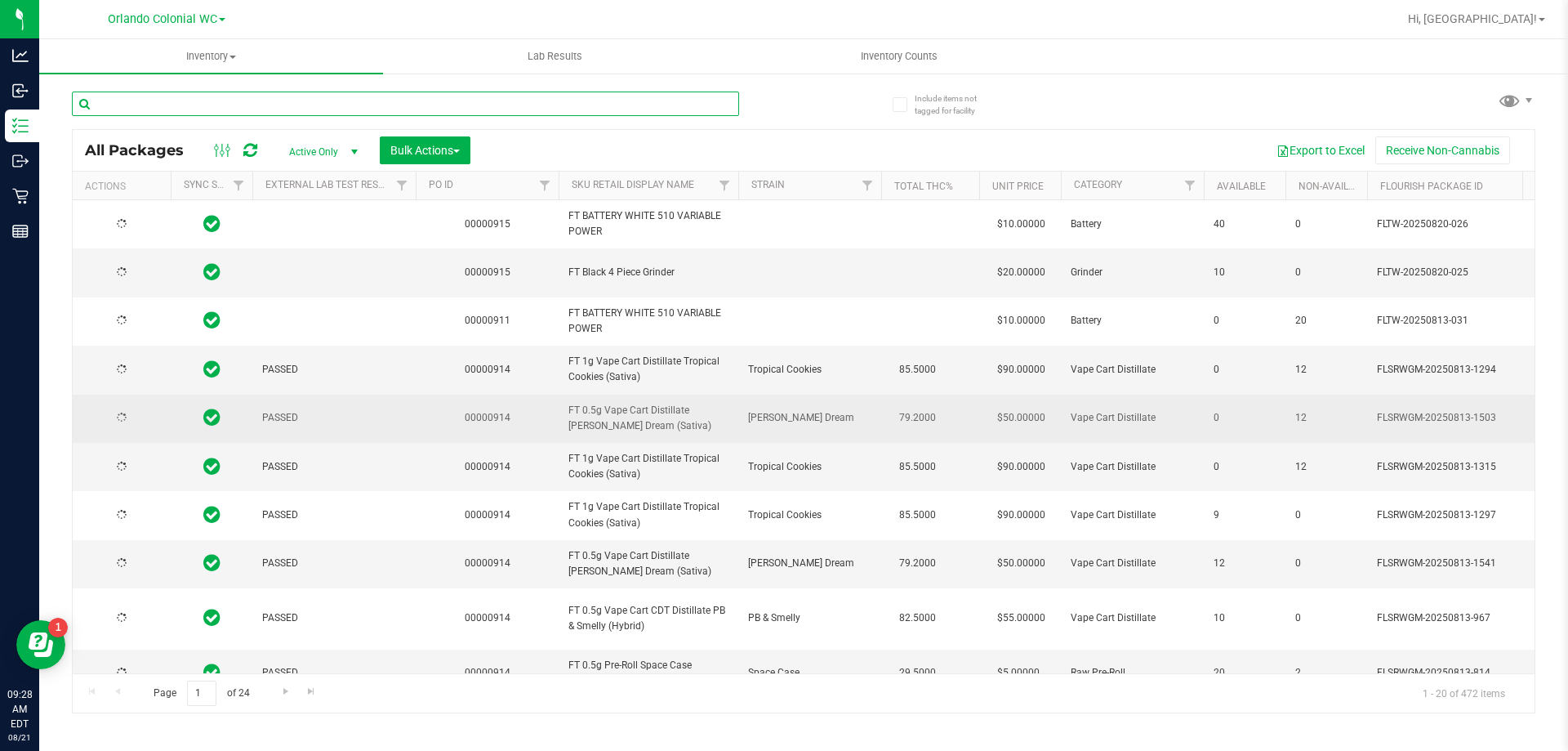
type input "2026-02-14"
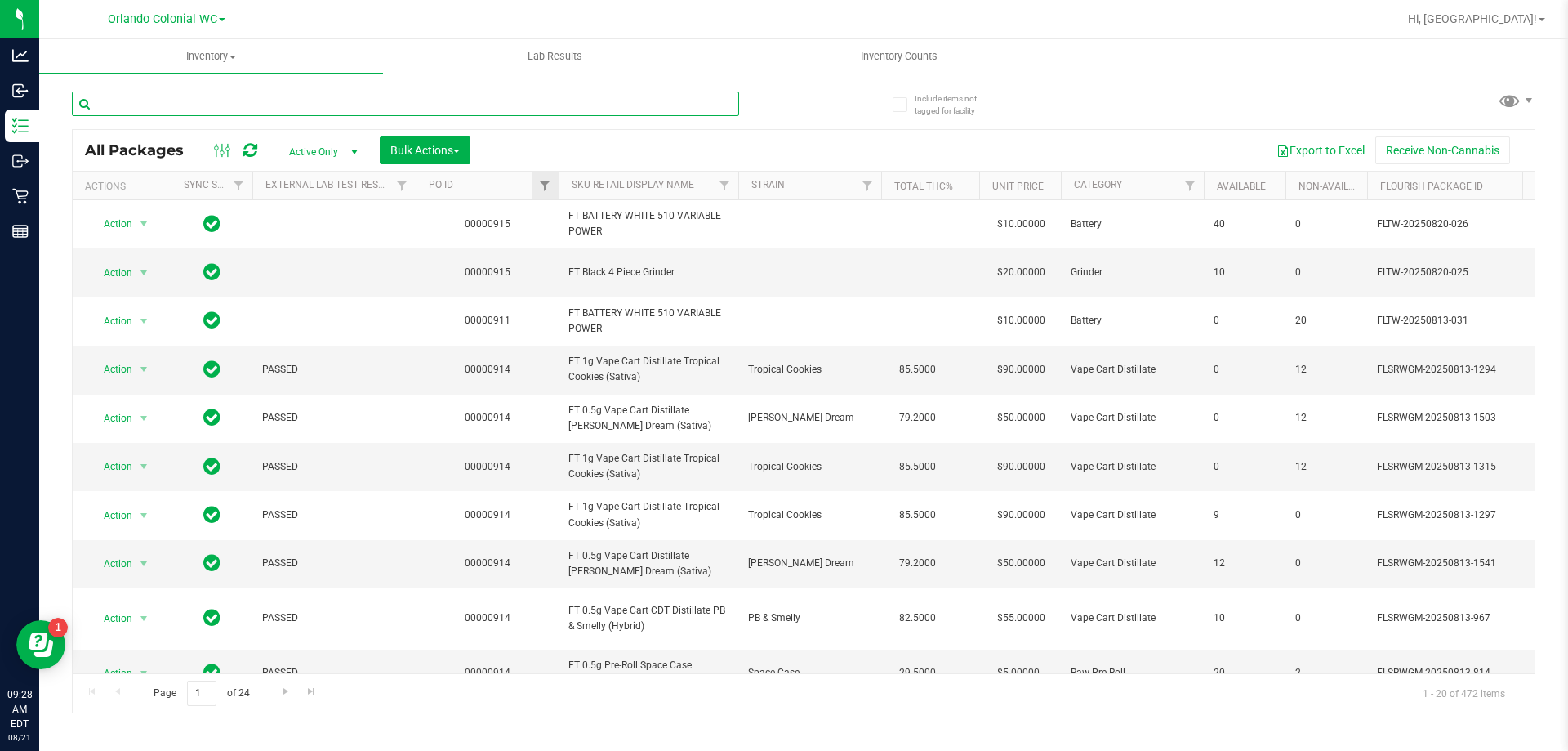
click at [554, 185] on div "Actions Sync Status External Lab Test Result PO ID SKU Retail Display Name Stra…" at bounding box center [798, 184] width 1450 height 27
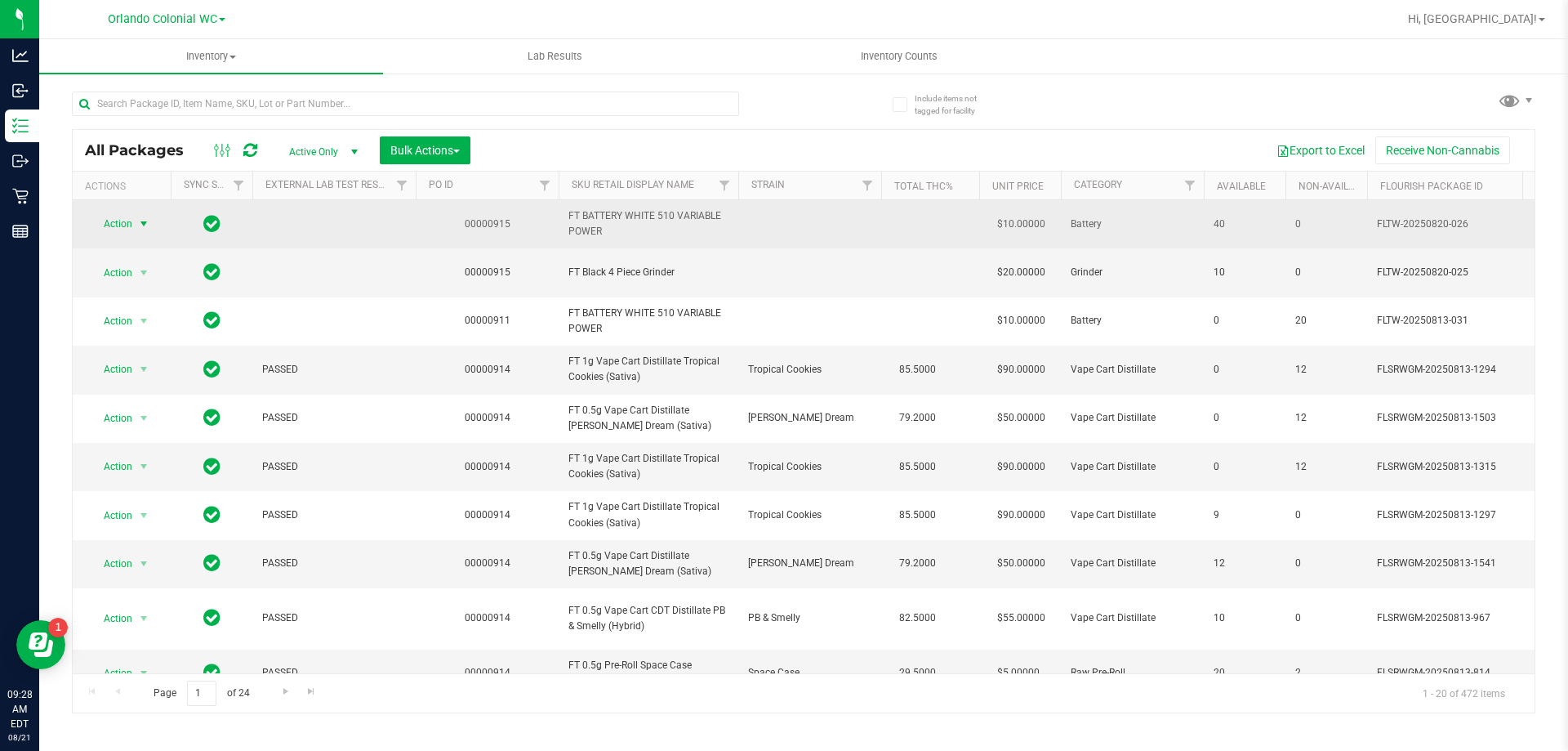
click at [126, 224] on span "Action" at bounding box center [110, 224] width 44 height 23
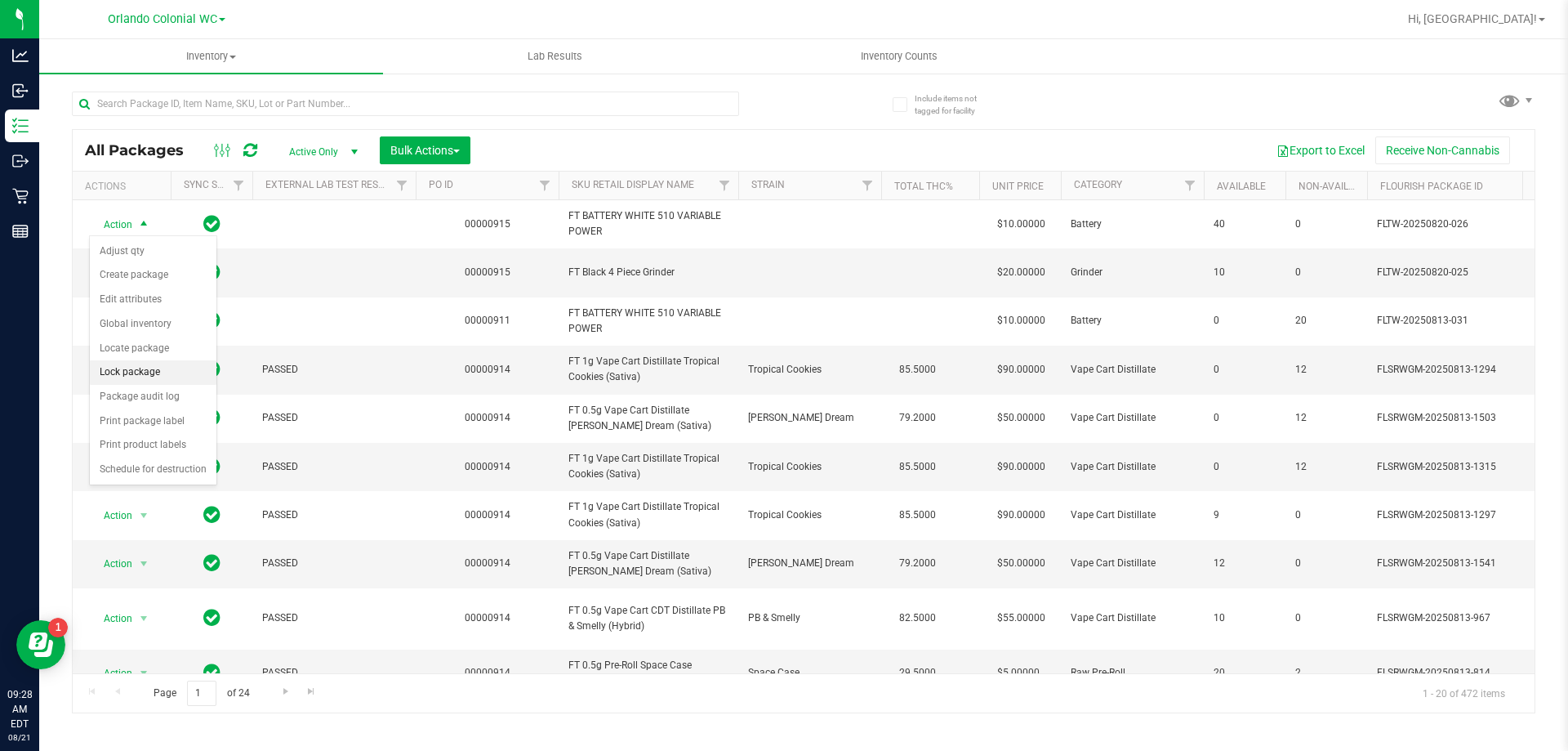
click at [191, 372] on li "Lock package" at bounding box center [153, 372] width 126 height 24
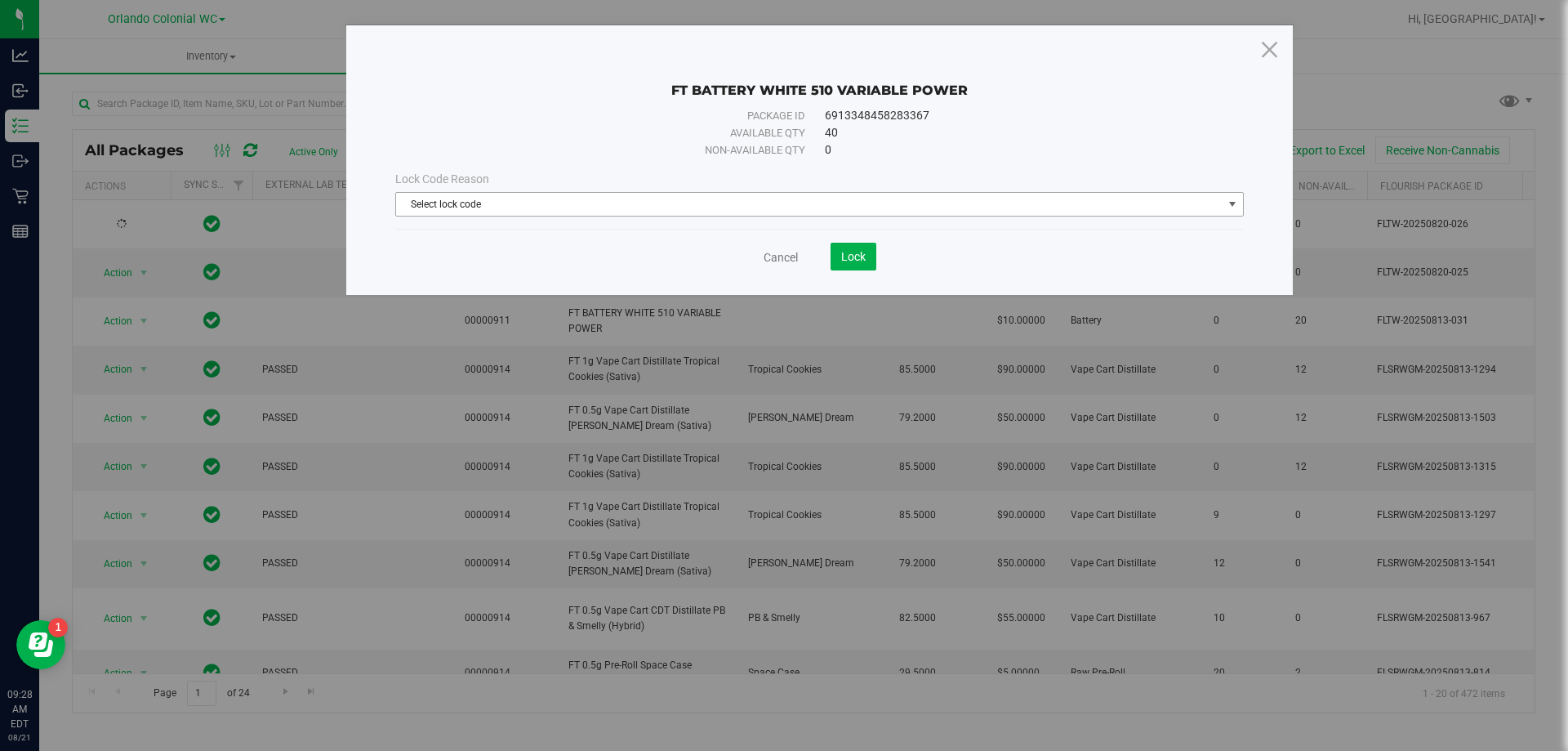
click at [776, 200] on span "Select lock code" at bounding box center [809, 204] width 826 height 23
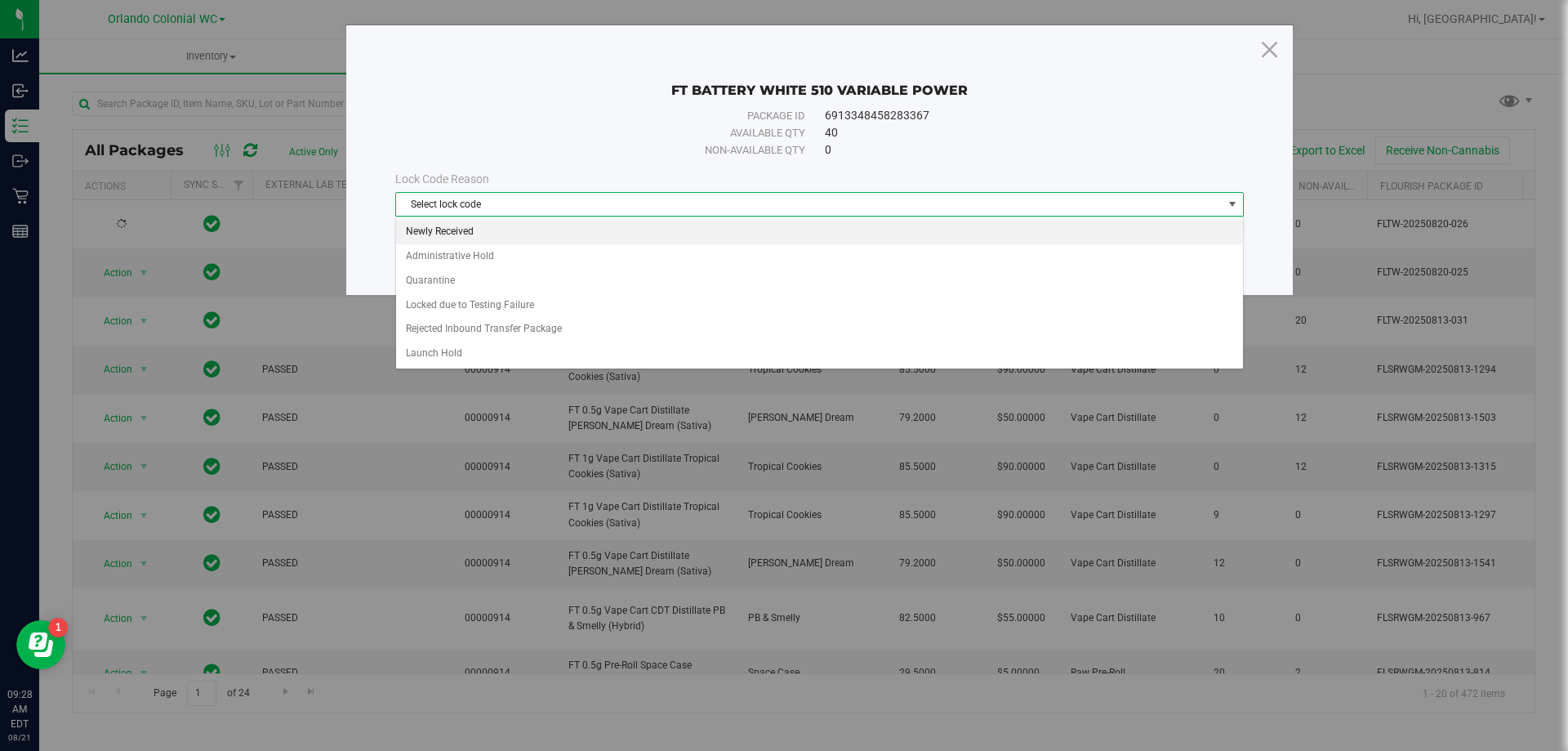
click at [502, 230] on li "Newly Received" at bounding box center [820, 231] width 847 height 24
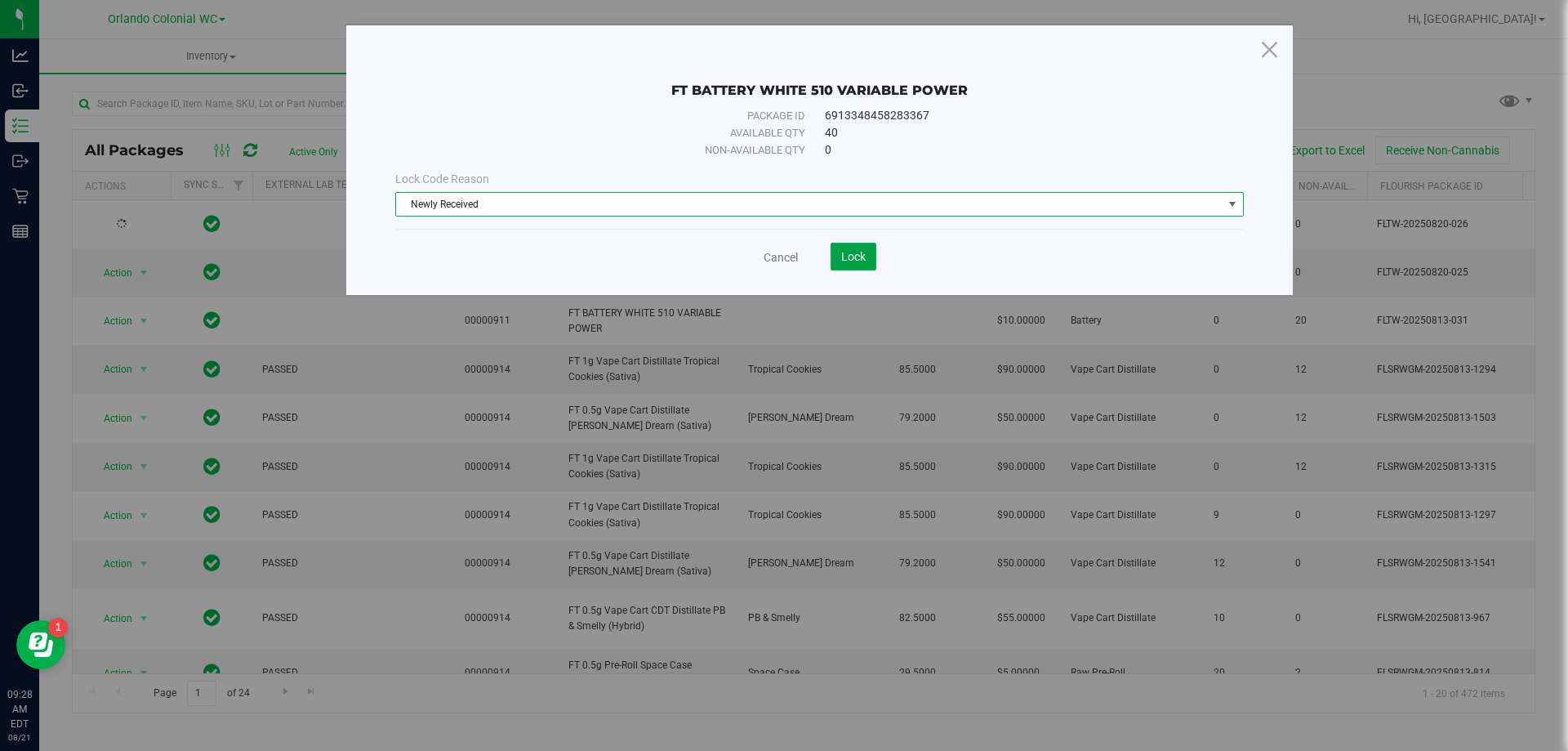
click at [845, 264] on button "Lock" at bounding box center [853, 256] width 46 height 27
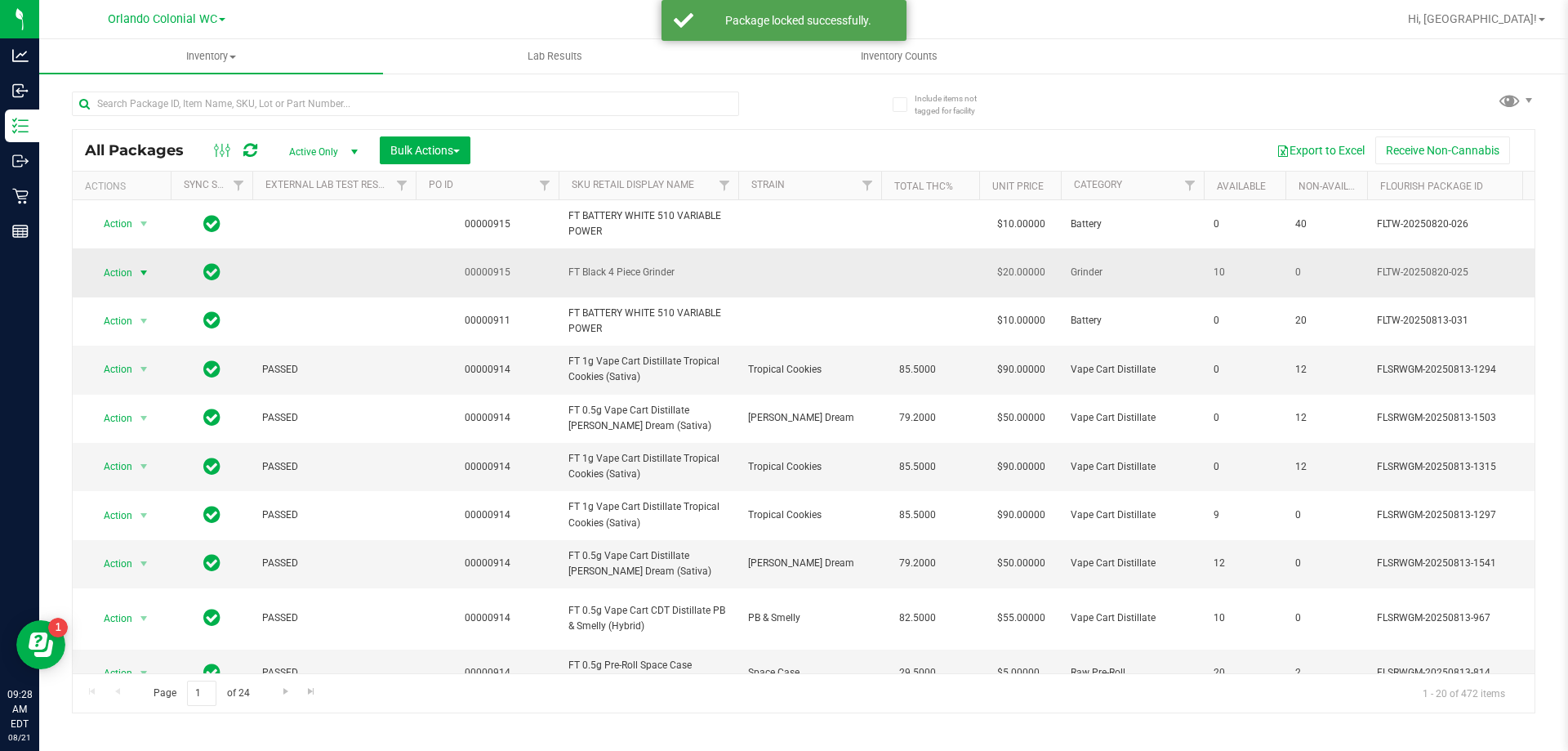
click at [120, 269] on span "Action" at bounding box center [110, 273] width 44 height 23
click at [638, 267] on span "FT Black 4 Piece Grinder" at bounding box center [648, 272] width 160 height 16
click at [638, 266] on span "FT Black 4 Piece Grinder" at bounding box center [648, 272] width 160 height 16
copy td "FT Black 4 Piece Grinder"
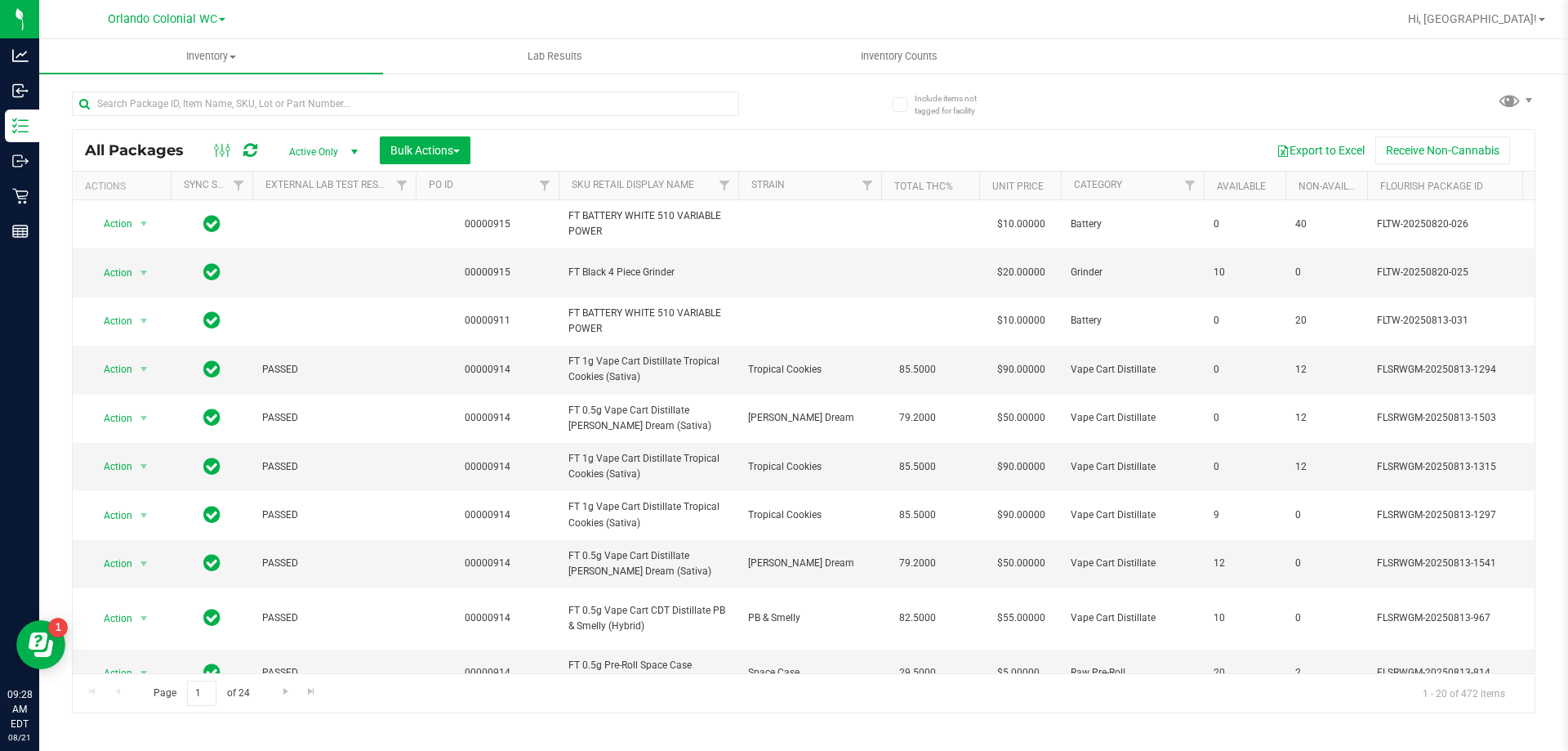
click at [337, 83] on div at bounding box center [438, 102] width 732 height 52
click at [331, 100] on input "text" at bounding box center [405, 103] width 667 height 24
paste input "FT Black 4 Piece Grinder"
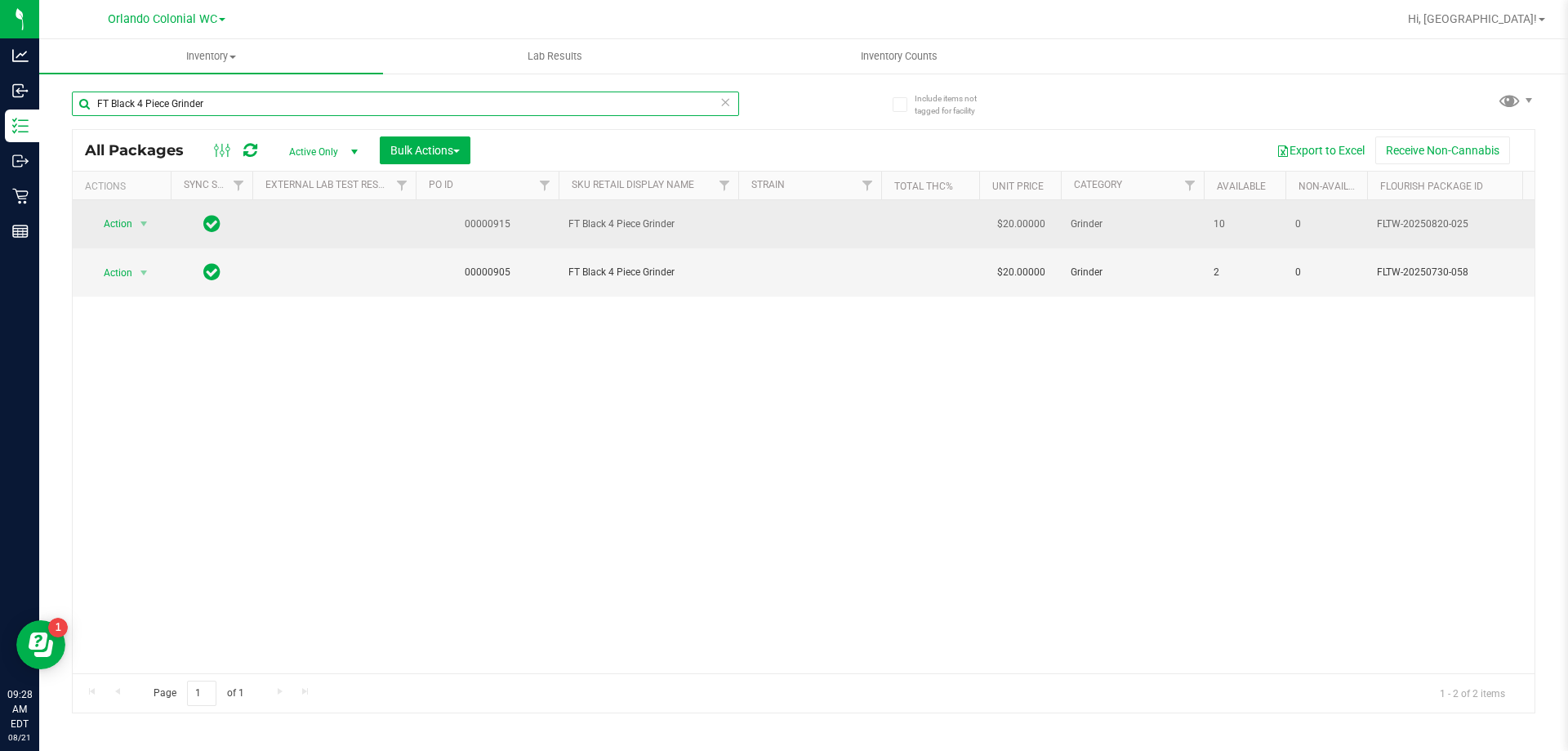
type input "FT Black 4 Piece Grinder"
click at [134, 213] on span "select" at bounding box center [144, 224] width 21 height 23
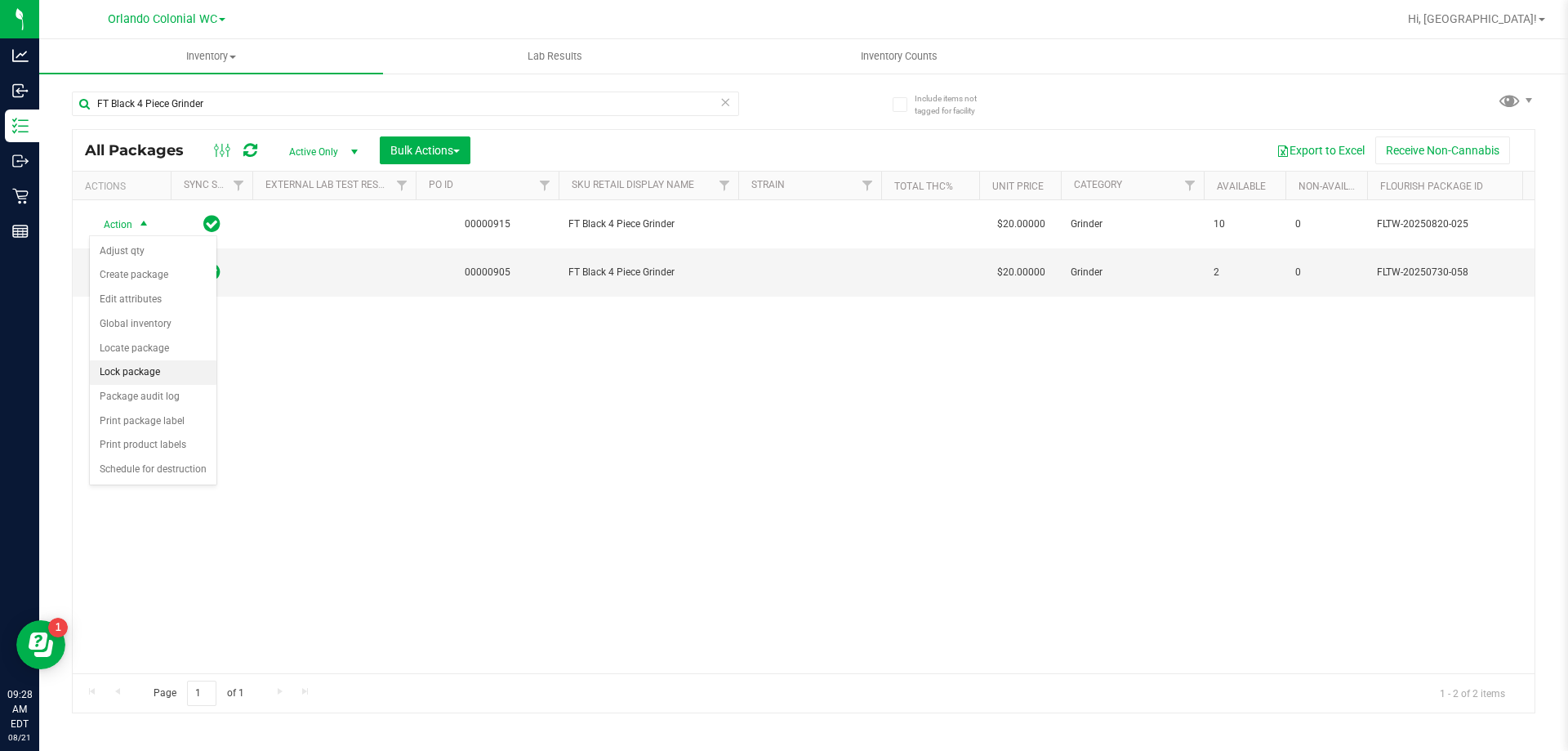
click at [178, 374] on li "Lock package" at bounding box center [153, 372] width 126 height 24
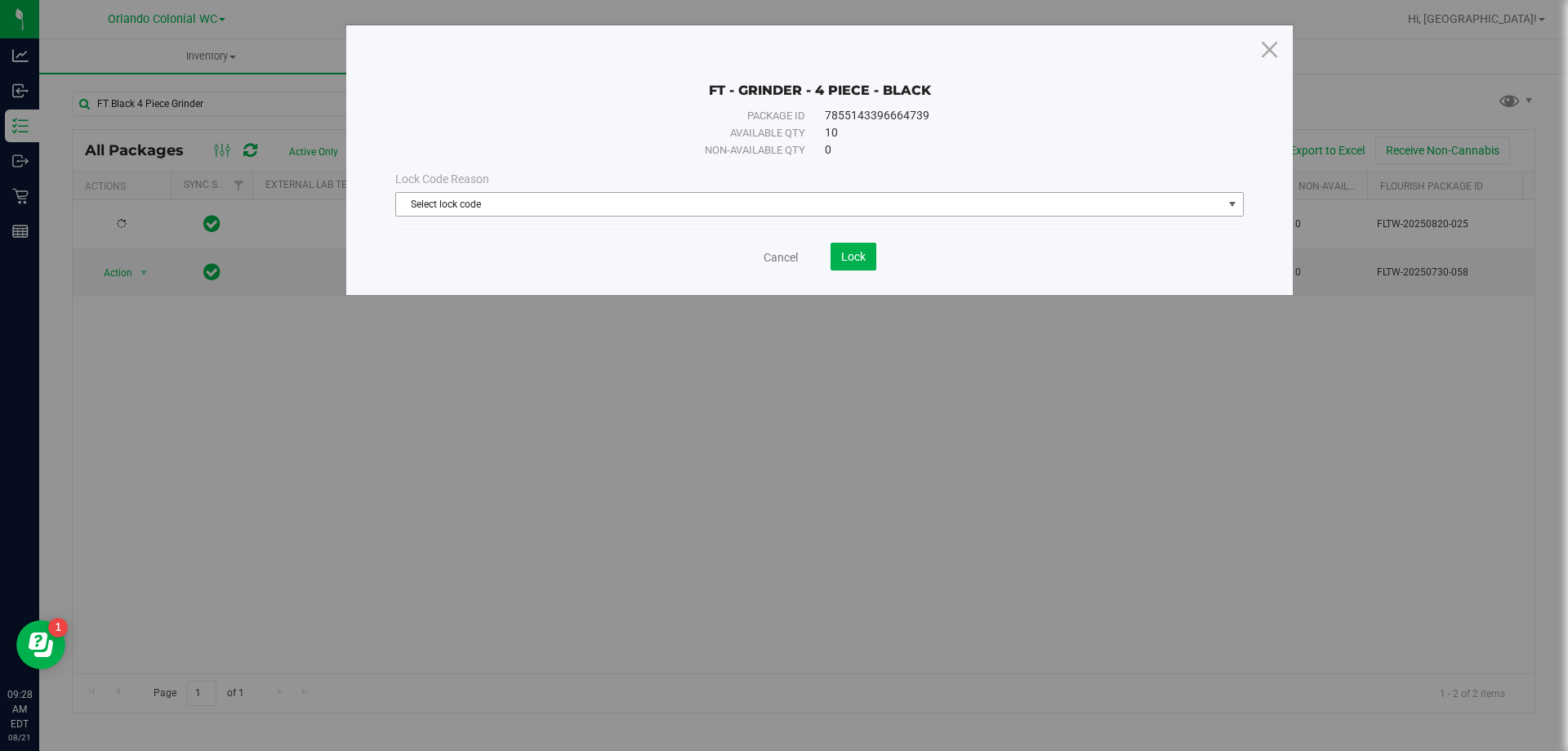
click at [473, 216] on span "Select lock code" at bounding box center [820, 204] width 849 height 24
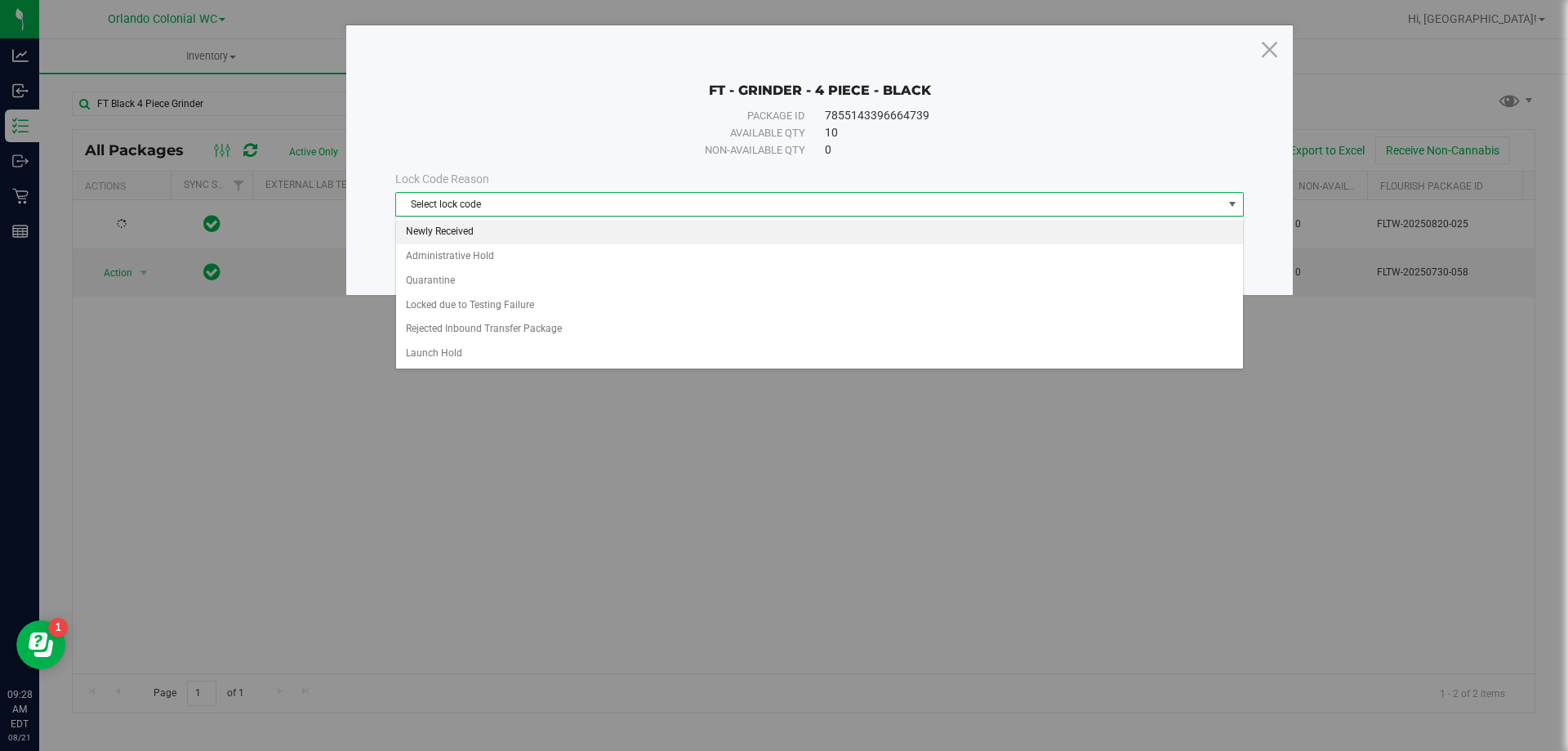
click at [501, 231] on li "Newly Received" at bounding box center [820, 231] width 847 height 24
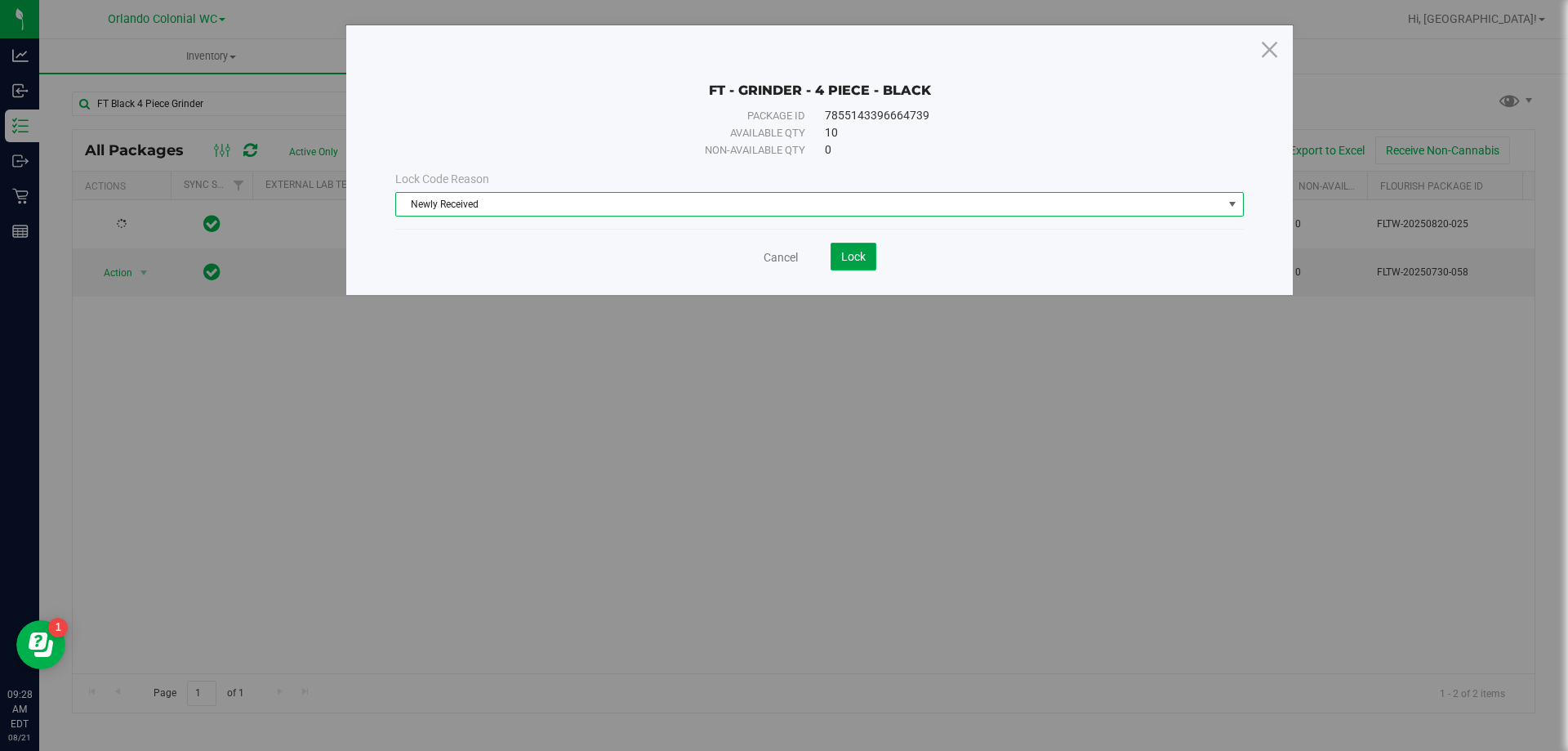
click at [860, 248] on button "Lock" at bounding box center [853, 256] width 46 height 27
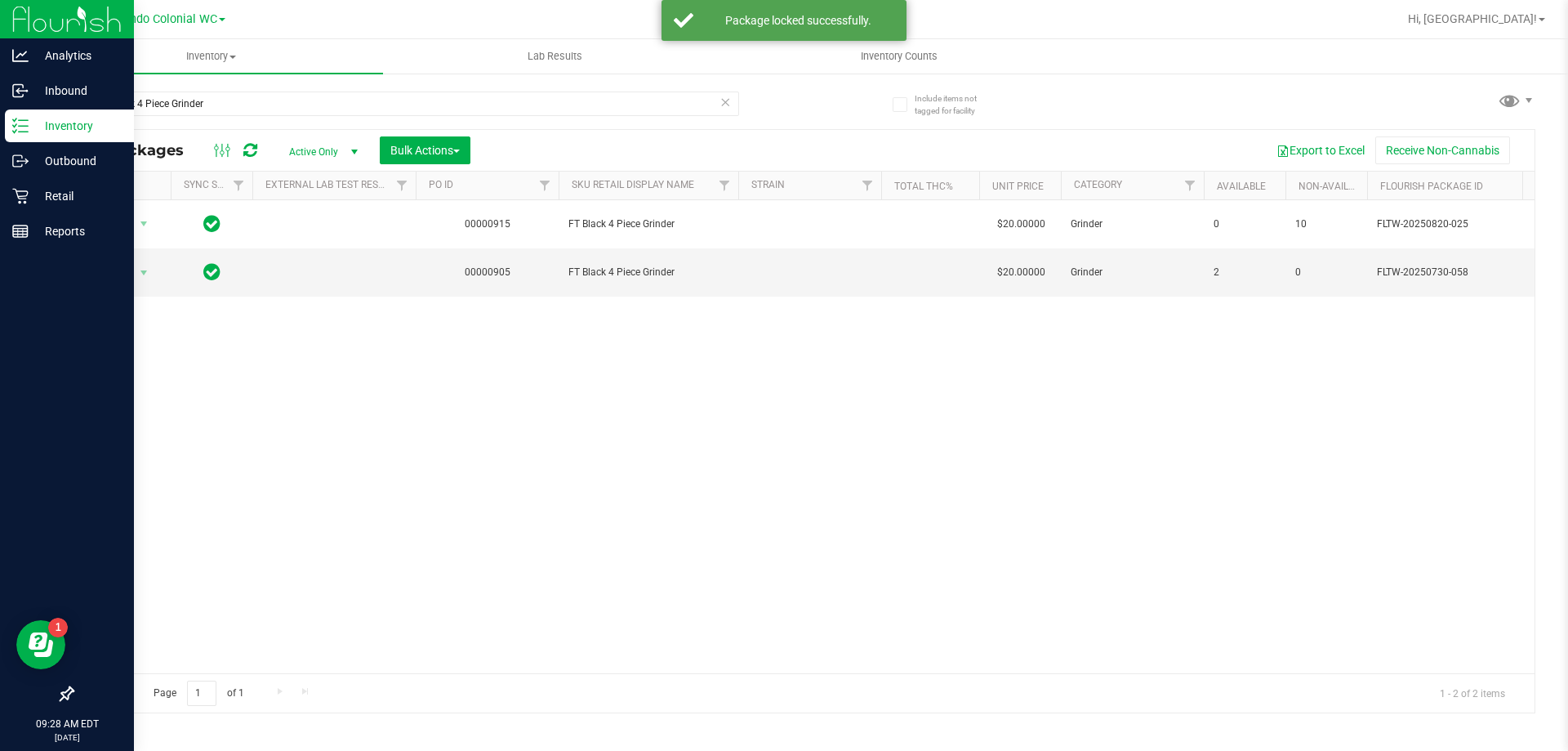
click at [37, 125] on p "Inventory" at bounding box center [77, 126] width 98 height 20
click at [11, 120] on div "Inventory" at bounding box center [69, 125] width 129 height 32
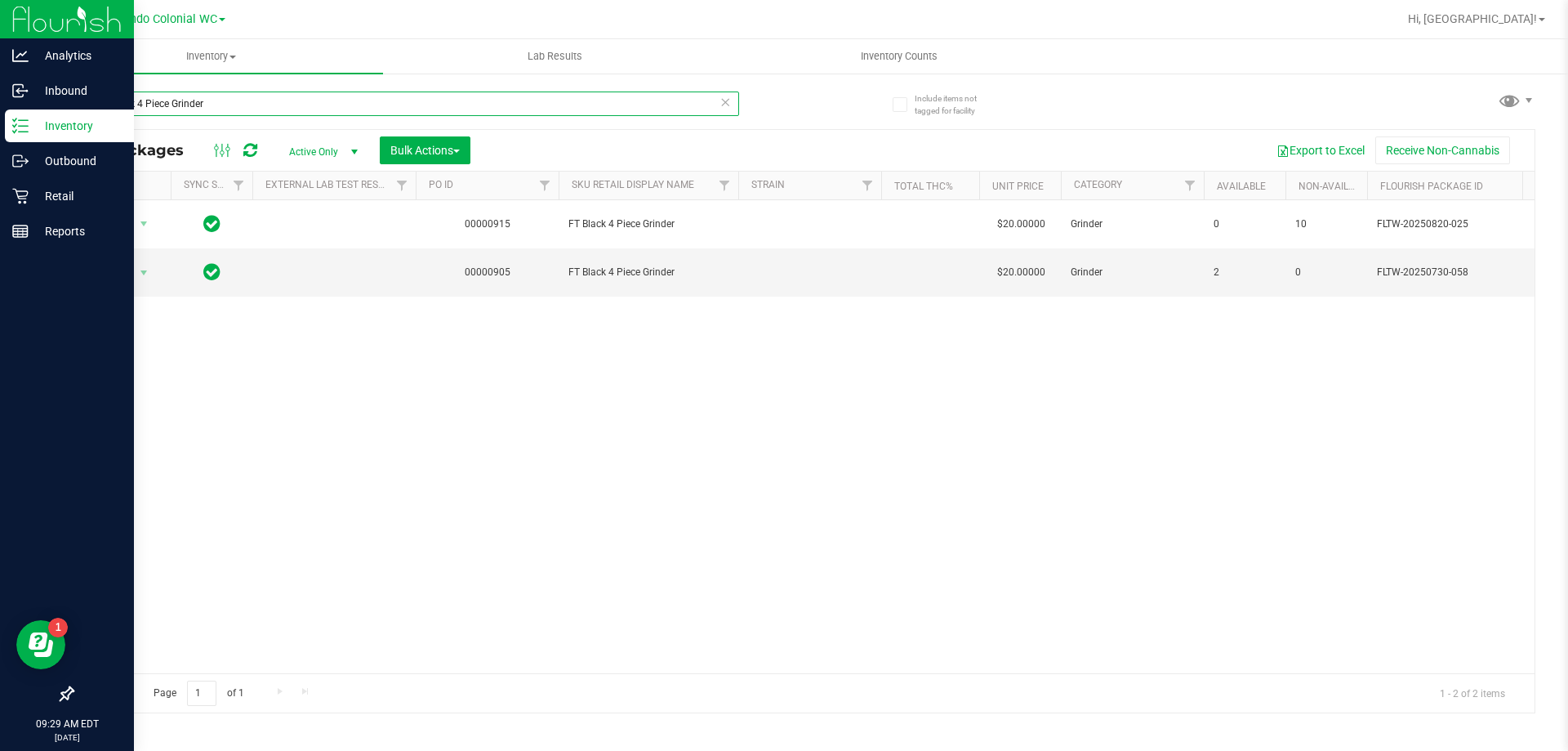
drag, startPoint x: 279, startPoint y: 110, endPoint x: 0, endPoint y: 110, distance: 279.0
click at [0, 110] on div "Analytics Inbound Inventory Outbound Retail Reports 09:29 AM EDT 08/21/2025 08/…" at bounding box center [784, 376] width 1568 height 751
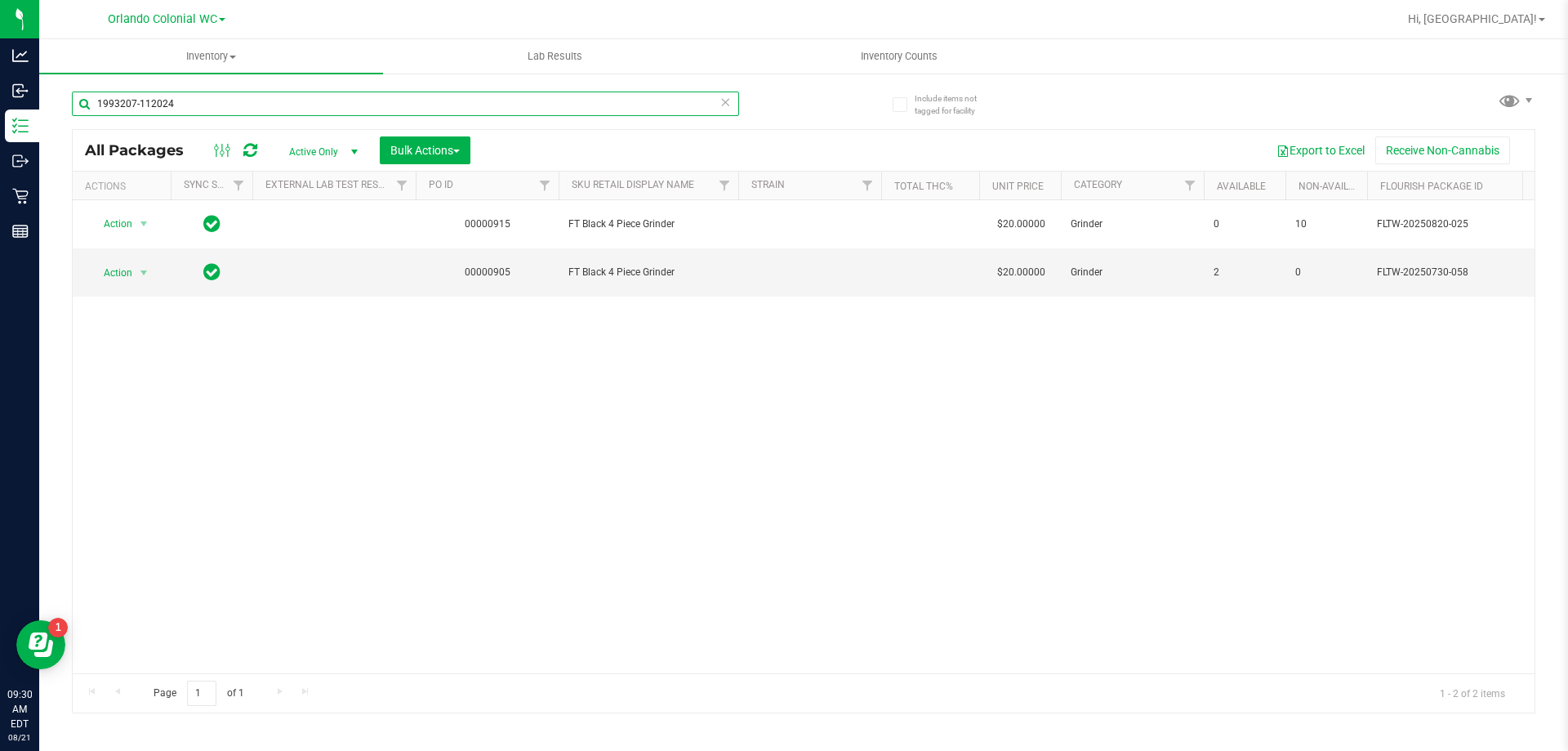
click at [179, 108] on input "1993207-112024" at bounding box center [405, 103] width 667 height 24
click at [179, 107] on input "1993207-112024" at bounding box center [405, 103] width 667 height 24
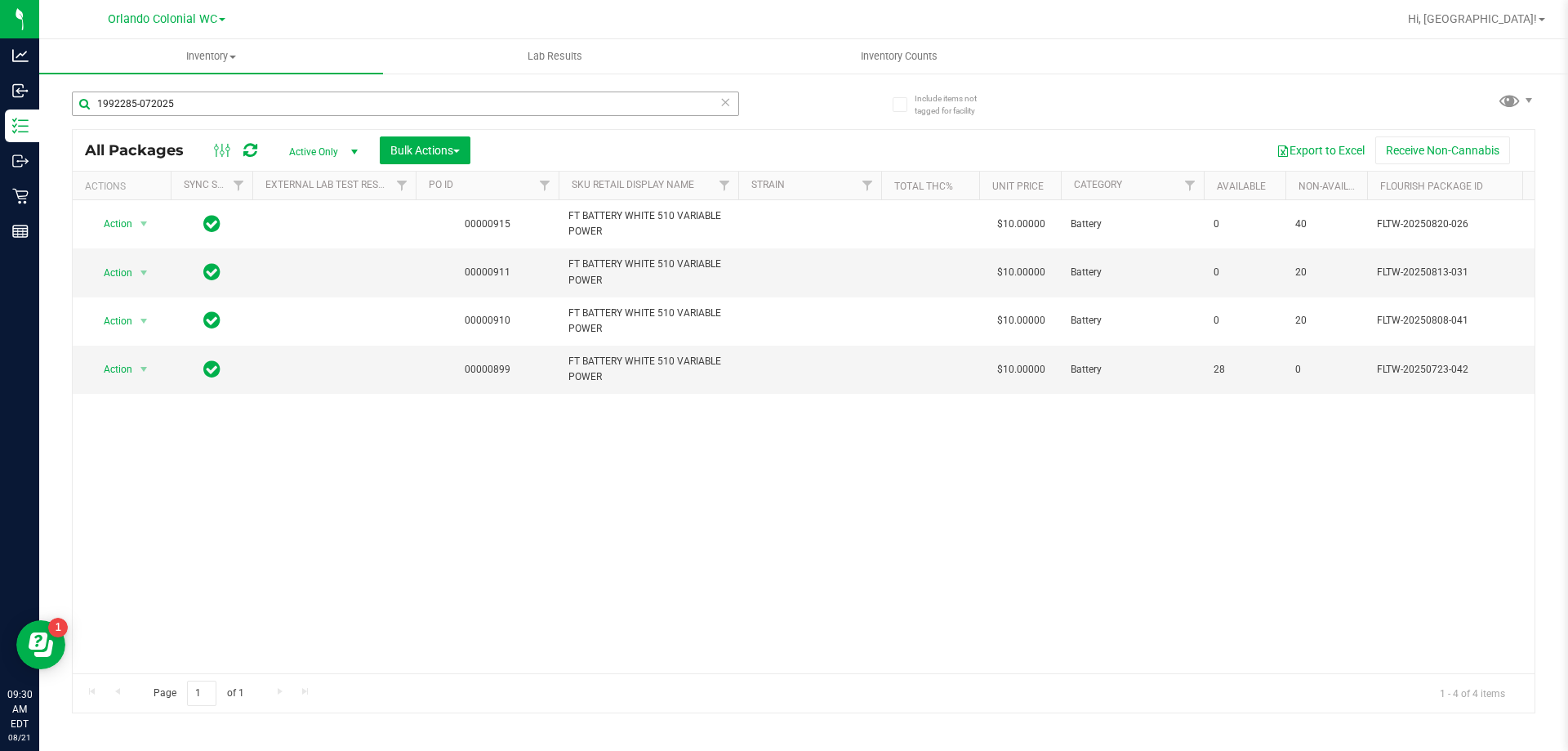
click at [315, 90] on div "1992285-072025" at bounding box center [438, 102] width 732 height 52
click at [311, 96] on input "1992285-072025" at bounding box center [405, 103] width 667 height 24
click at [311, 97] on input "1992285-072025" at bounding box center [405, 103] width 667 height 24
type input "1992285-072025"
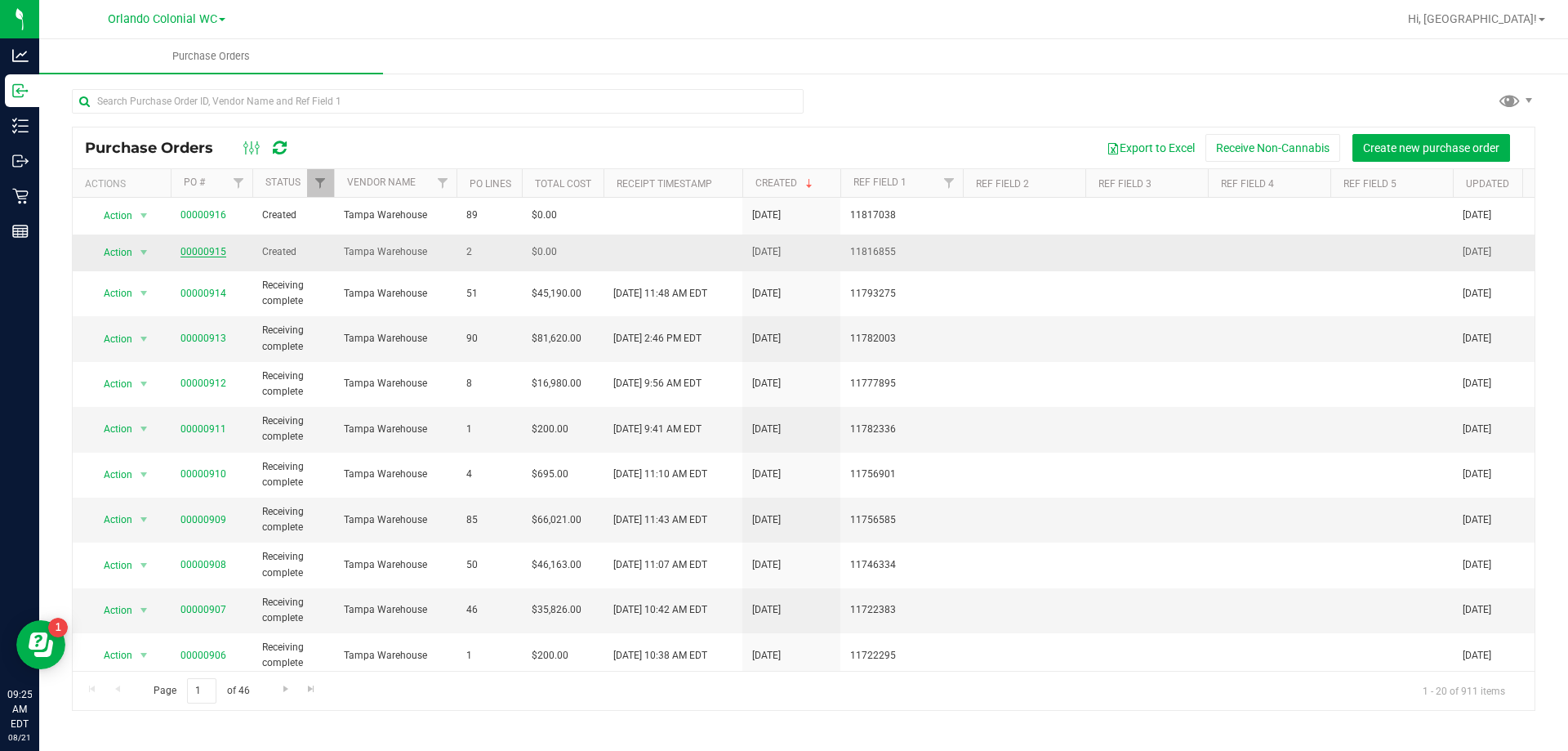
click at [192, 248] on link "00000915" at bounding box center [203, 252] width 46 height 12
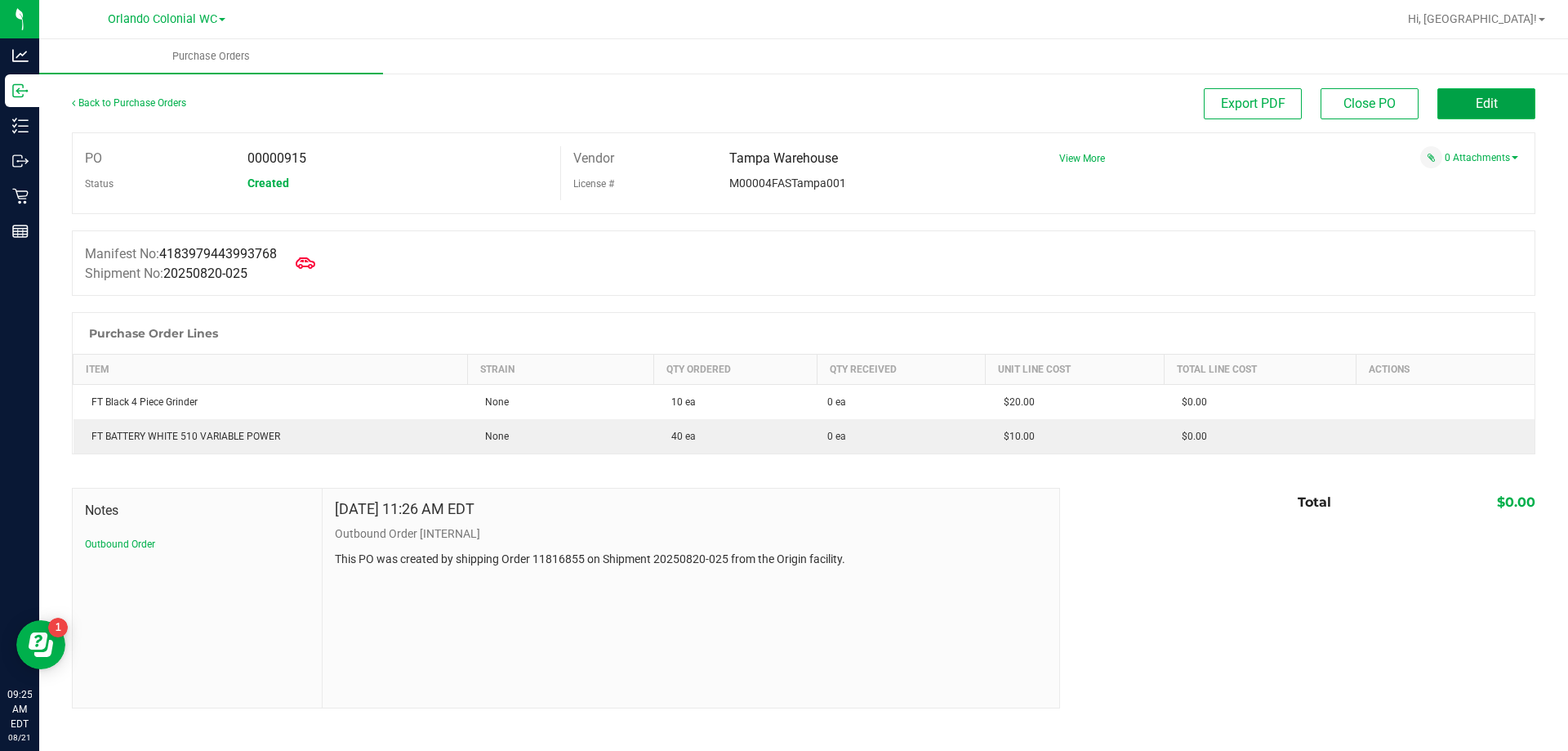
click at [1491, 103] on span "Edit" at bounding box center [1487, 103] width 22 height 16
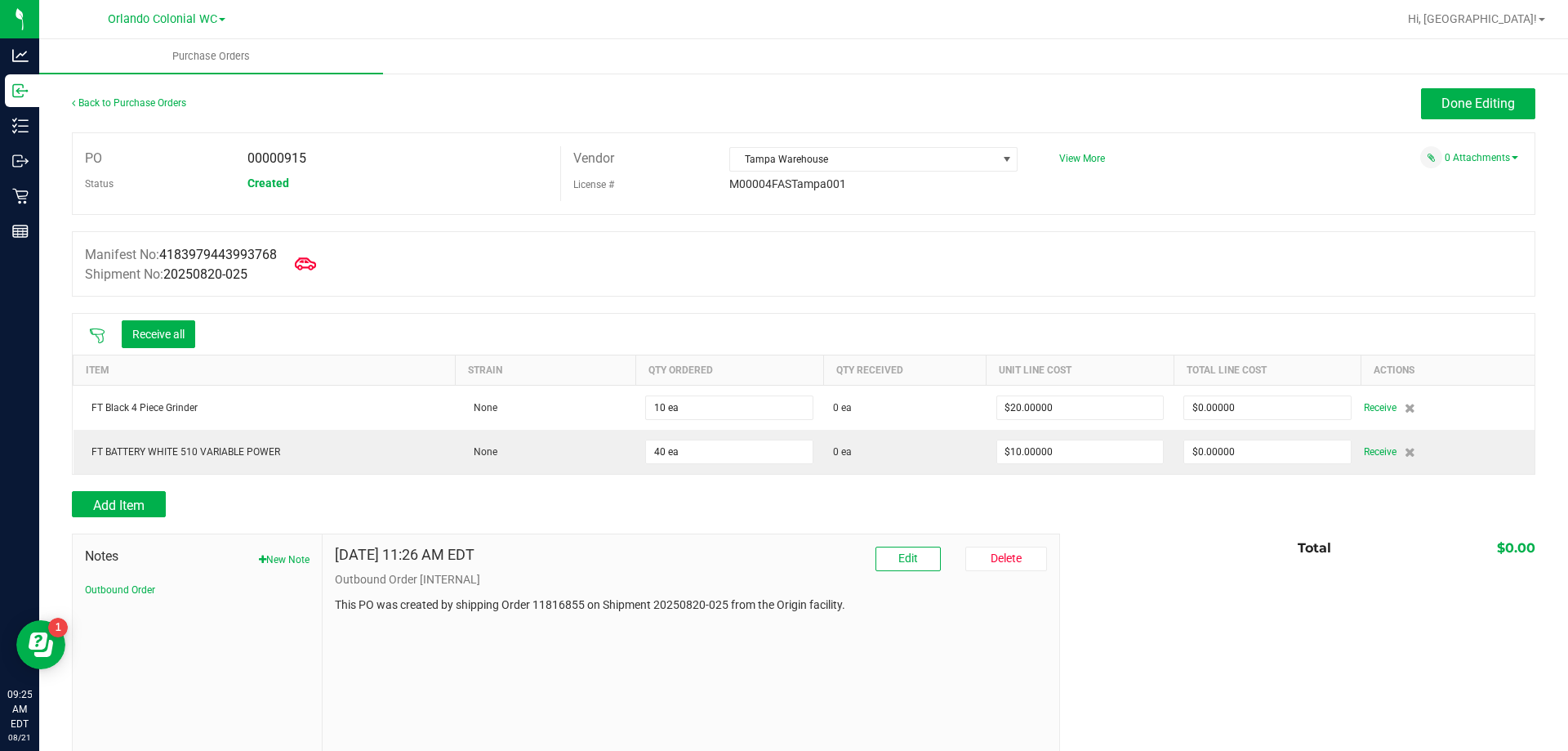
click at [316, 267] on icon at bounding box center [306, 263] width 22 height 12
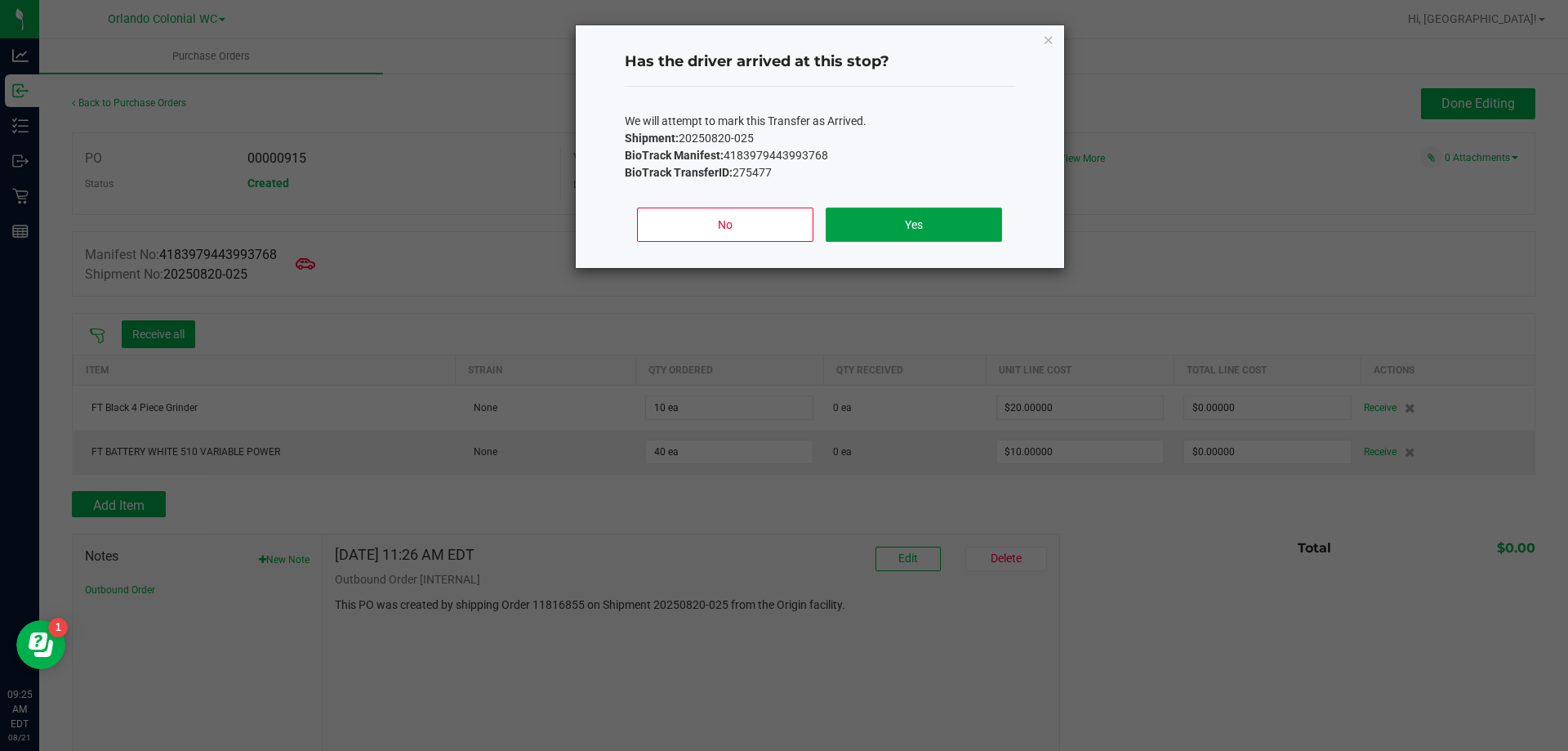
click at [917, 209] on button "Yes" at bounding box center [913, 224] width 175 height 34
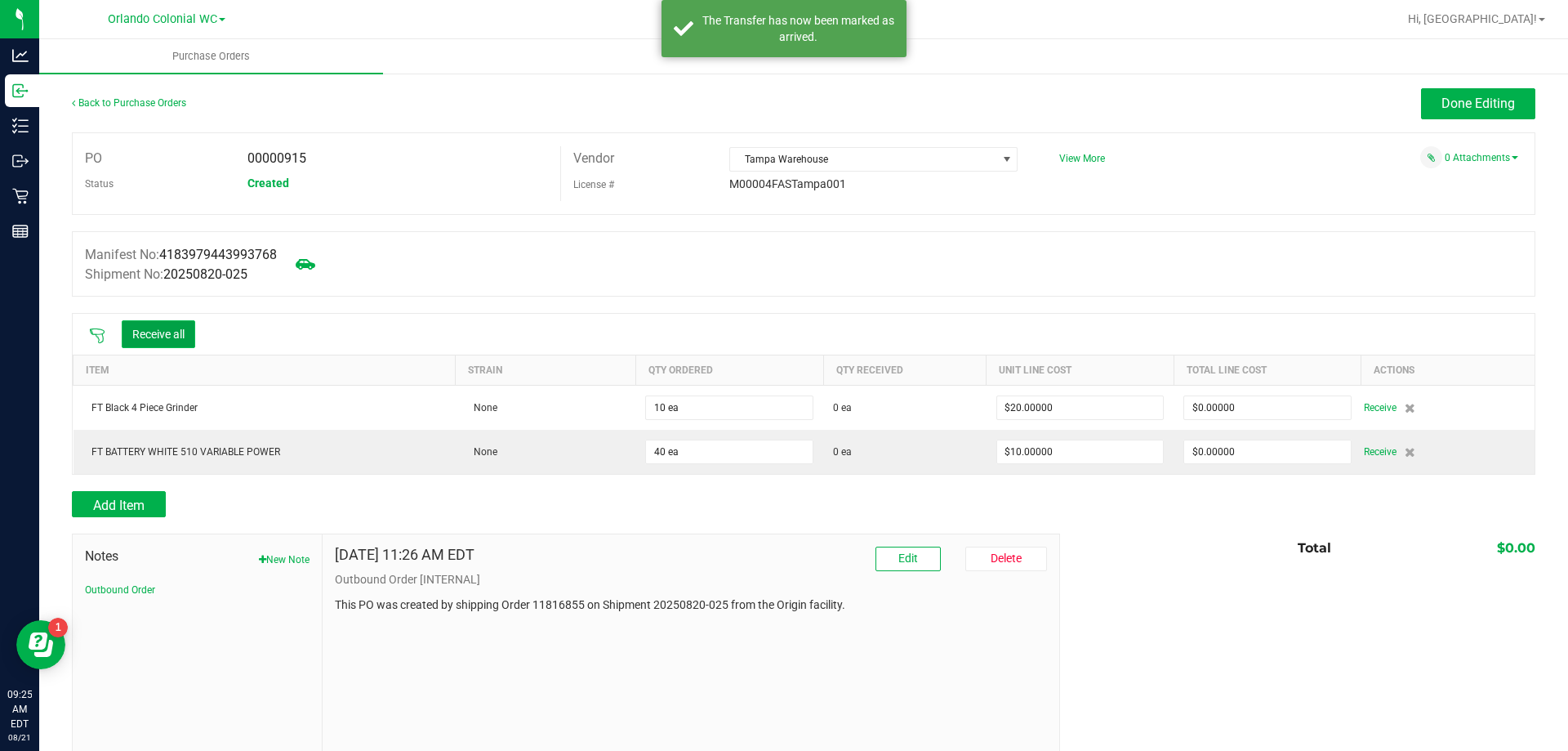
click at [155, 331] on button "Receive all" at bounding box center [158, 333] width 73 height 27
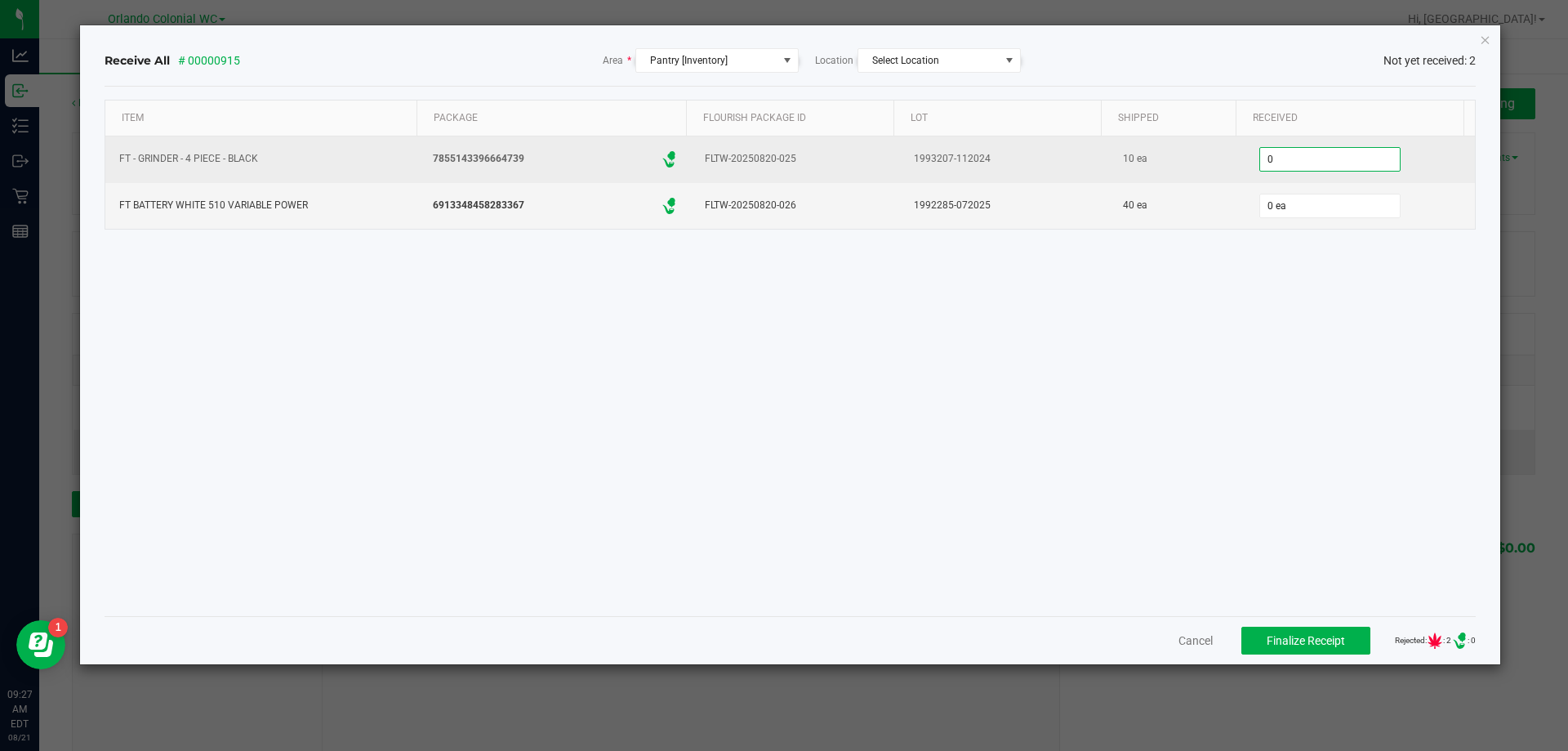
click at [1297, 161] on input "0" at bounding box center [1330, 160] width 140 height 23
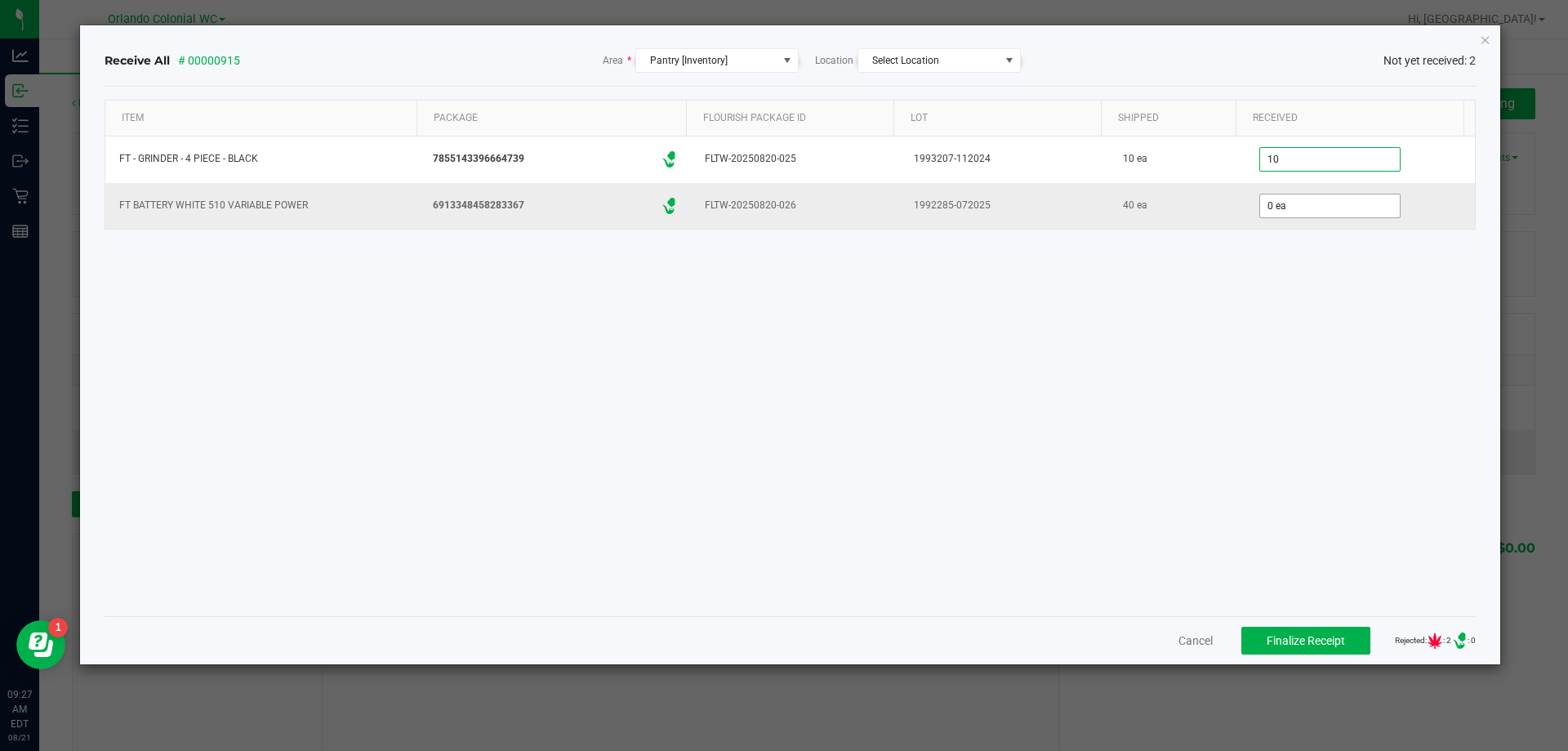
type input "10 ea"
click at [1285, 217] on input "0" at bounding box center [1330, 206] width 140 height 23
type input "1"
type input "40 ea"
click at [1296, 444] on div "Item Package Flourish Package ID Lot Shipped Received FT - GRINDER - 4 PIECE - …" at bounding box center [791, 351] width 1372 height 503
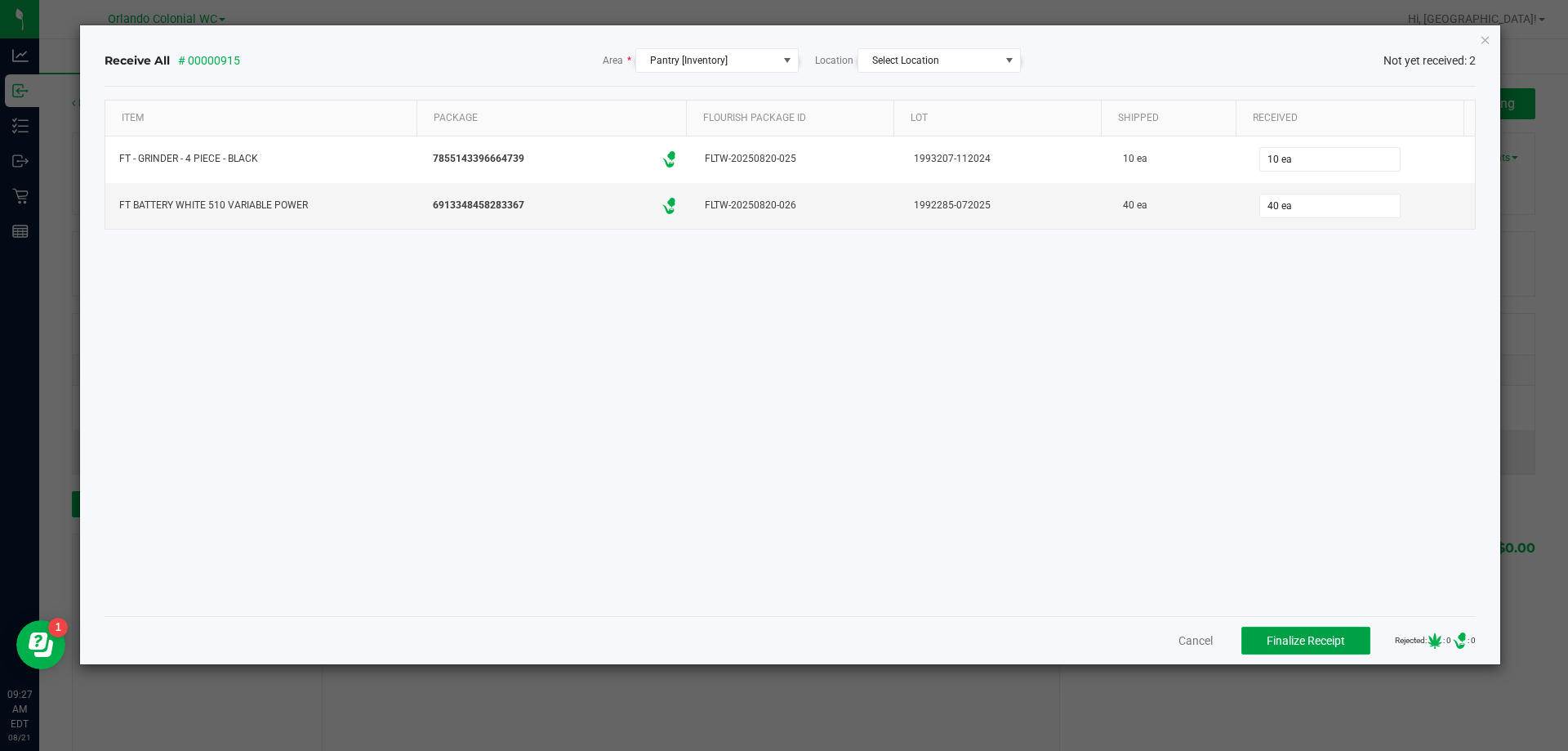
click at [1285, 643] on span "Finalize Receipt" at bounding box center [1306, 641] width 78 height 13
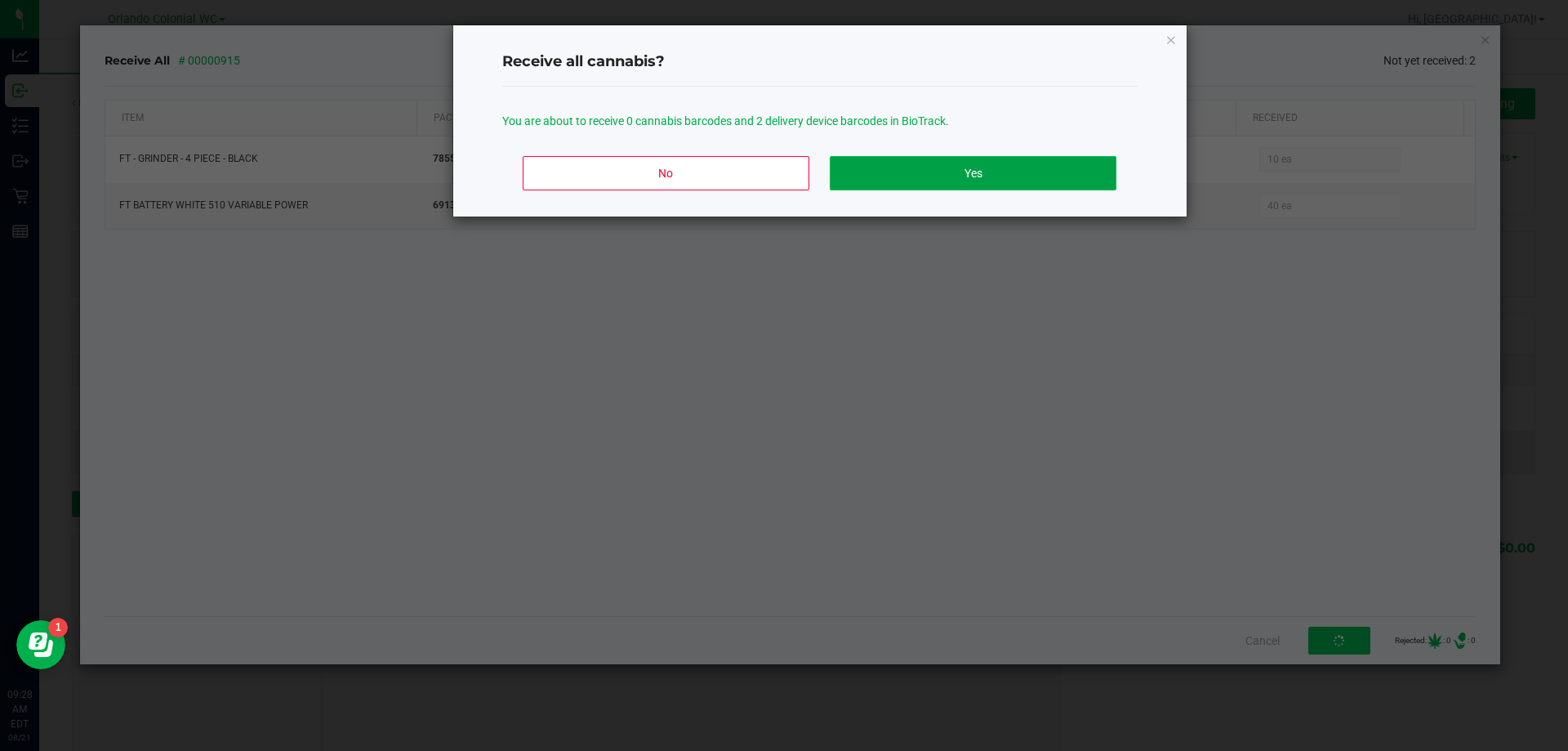
click at [1014, 184] on button "Yes" at bounding box center [973, 173] width 286 height 34
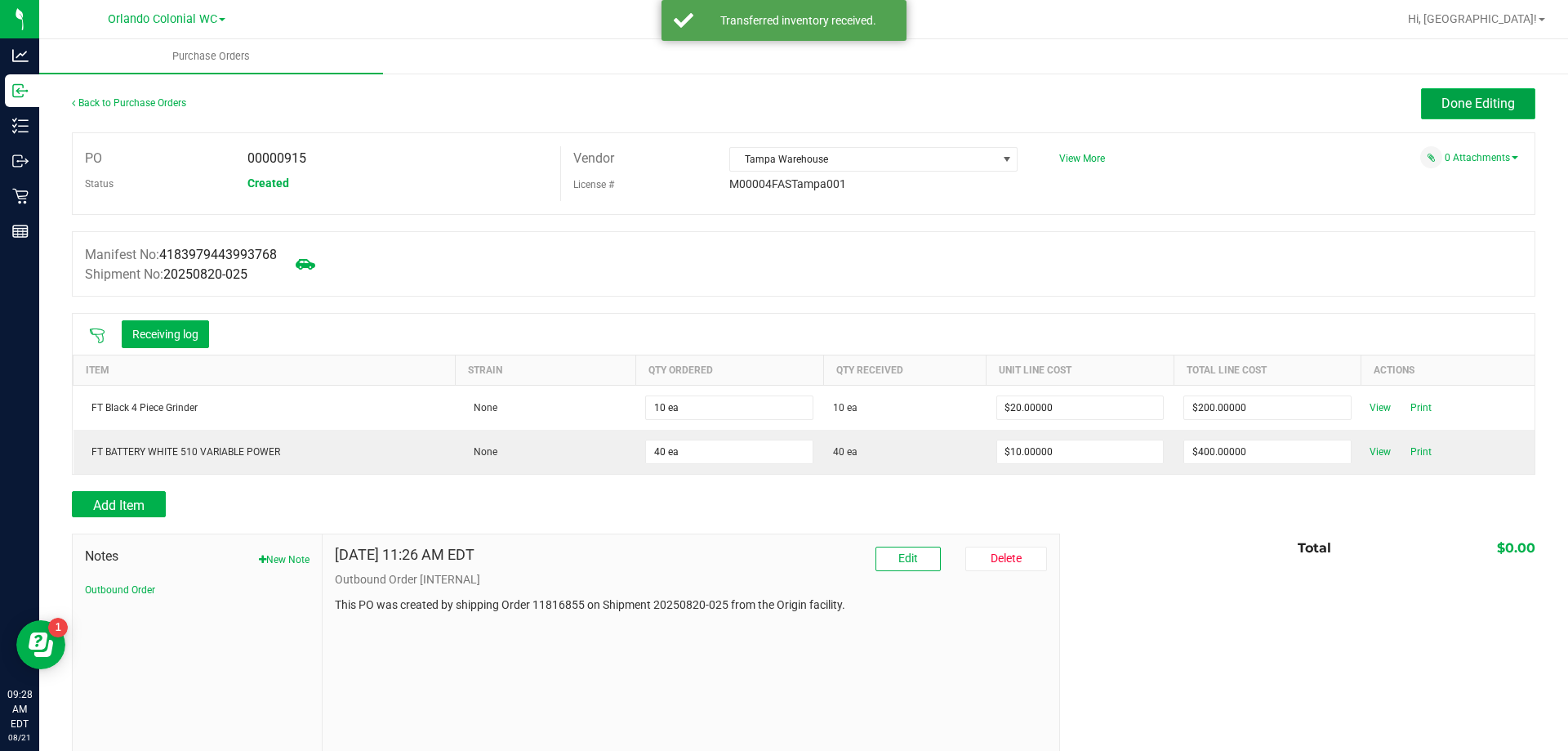
click at [1464, 114] on button "Done Editing" at bounding box center [1478, 103] width 115 height 31
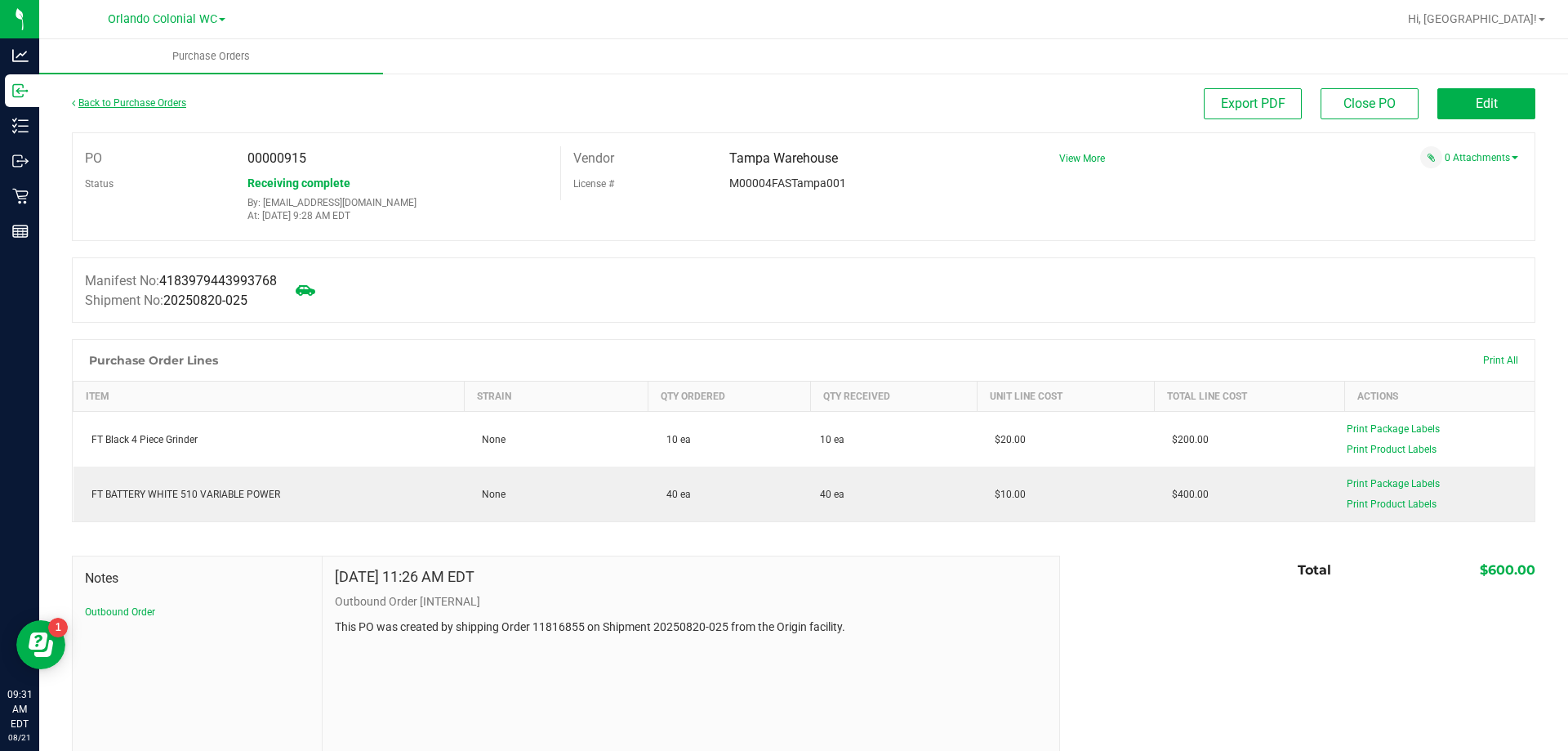
click at [175, 106] on link "Back to Purchase Orders" at bounding box center [130, 103] width 115 height 12
